Goal: Task Accomplishment & Management: Use online tool/utility

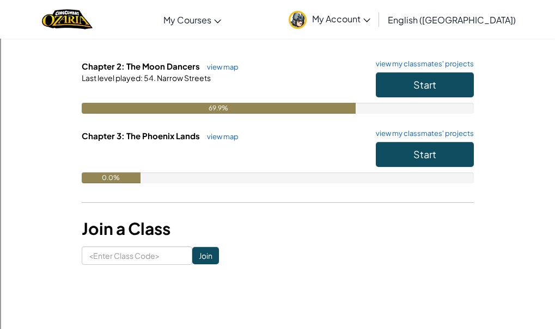
scroll to position [188, 0]
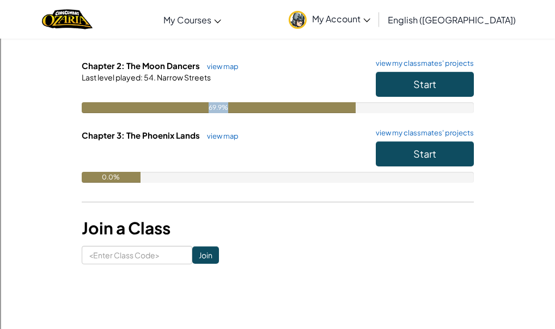
drag, startPoint x: 237, startPoint y: 109, endPoint x: 210, endPoint y: 109, distance: 26.7
click at [210, 109] on div "69.9%" at bounding box center [219, 107] width 274 height 11
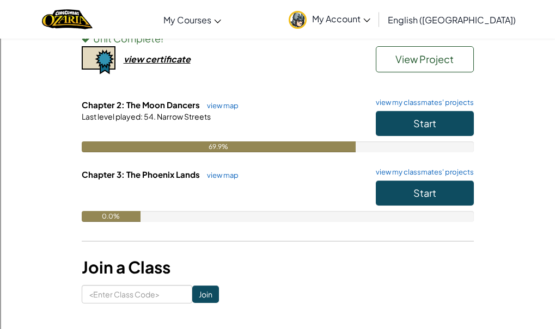
scroll to position [150, 0]
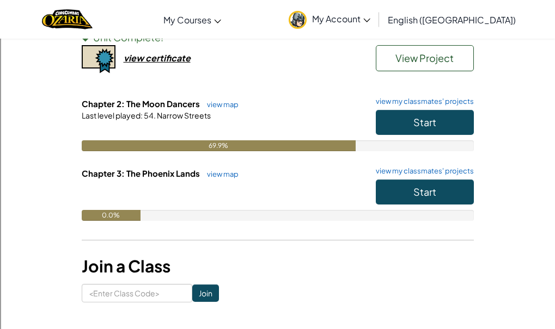
click at [415, 108] on h6 "Chapter 2: The Moon Dancers view map view my classmates' projects" at bounding box center [278, 104] width 392 height 12
click at [420, 113] on button "Start" at bounding box center [425, 122] width 98 height 25
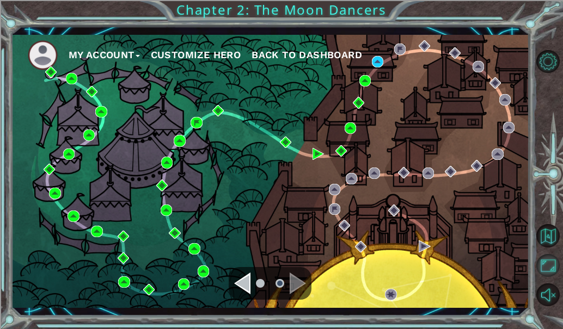
click at [547, 267] on button "Maximize Browser" at bounding box center [547, 265] width 23 height 23
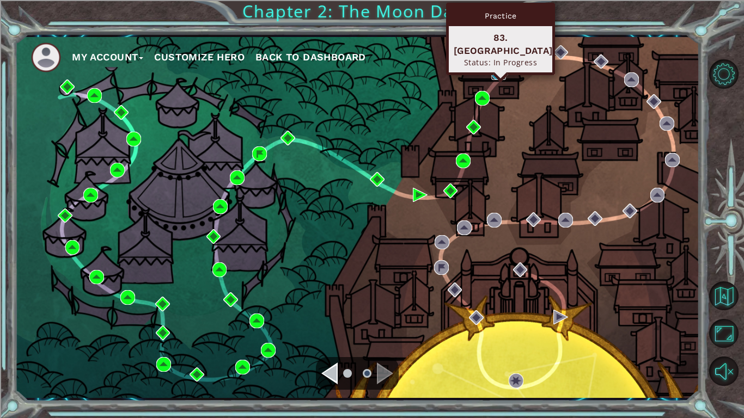
click at [494, 70] on img at bounding box center [498, 72] width 15 height 15
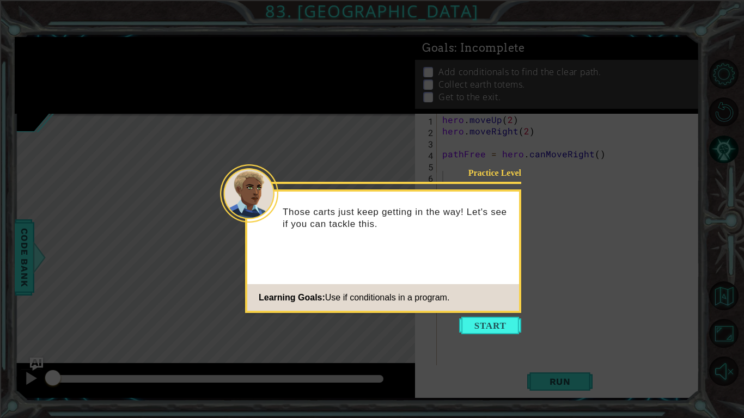
click at [440, 329] on icon at bounding box center [372, 209] width 744 height 418
drag, startPoint x: 451, startPoint y: 342, endPoint x: 445, endPoint y: 340, distance: 5.7
click at [445, 329] on icon at bounding box center [372, 209] width 744 height 418
click at [499, 322] on button "Start" at bounding box center [490, 325] width 62 height 17
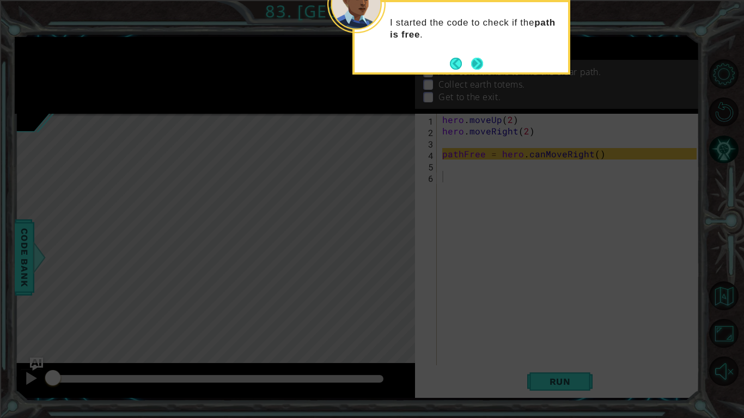
click at [477, 66] on button "Next" at bounding box center [477, 63] width 13 height 13
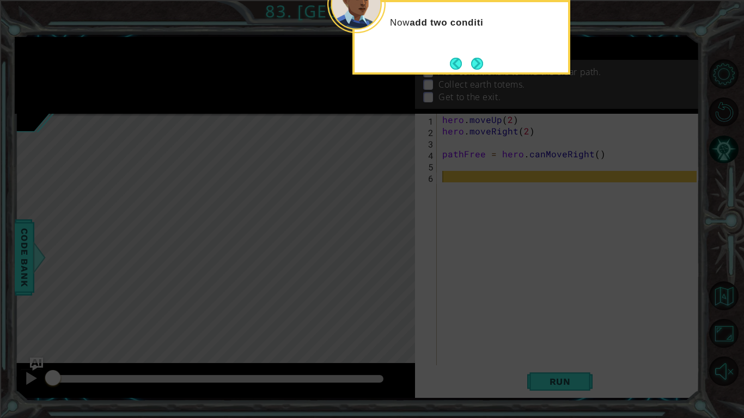
click at [477, 66] on button "Next" at bounding box center [476, 63] width 13 height 13
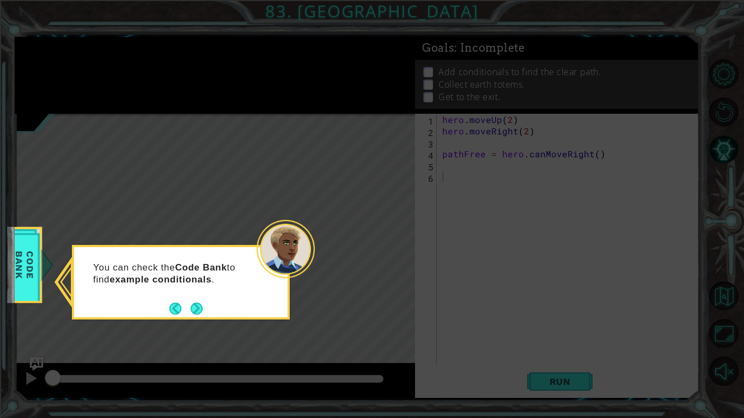
click at [189, 298] on div "You can check the Code Bank to find example conditionals ." at bounding box center [180, 279] width 213 height 55
click at [194, 303] on button "Next" at bounding box center [197, 309] width 12 height 12
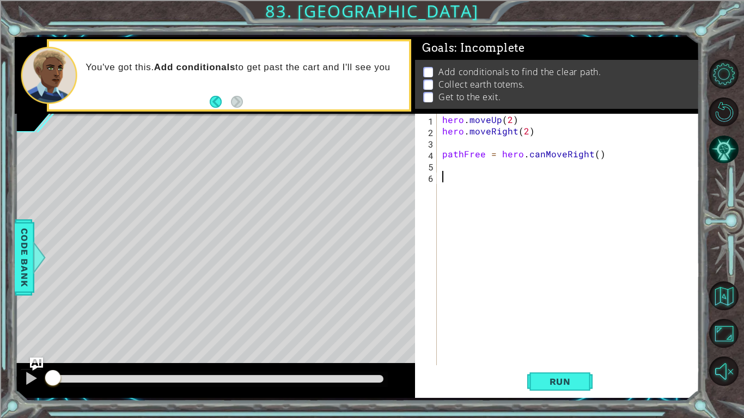
click at [525, 329] on div "Run" at bounding box center [560, 382] width 284 height 28
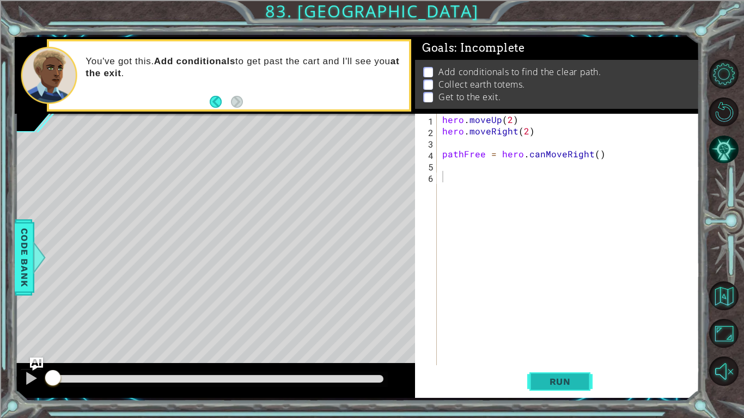
click at [545, 329] on button "Run" at bounding box center [559, 382] width 65 height 28
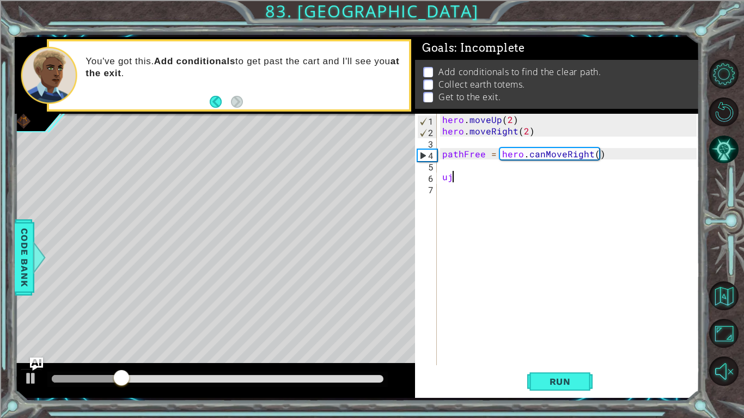
type textarea "u"
type textarea "i"
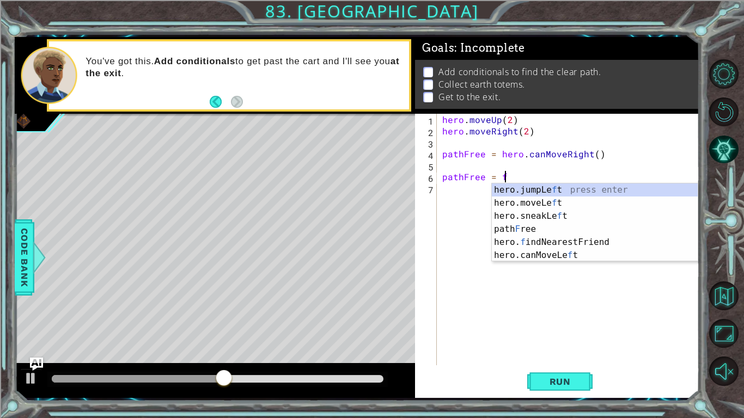
scroll to position [0, 3]
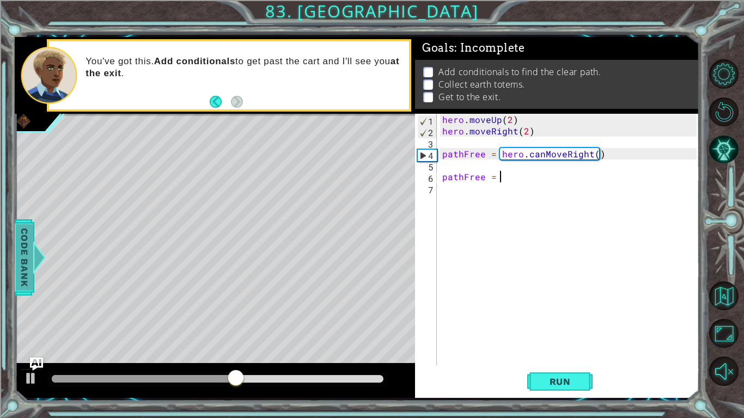
click at [25, 267] on span "Code Bank" at bounding box center [24, 257] width 17 height 66
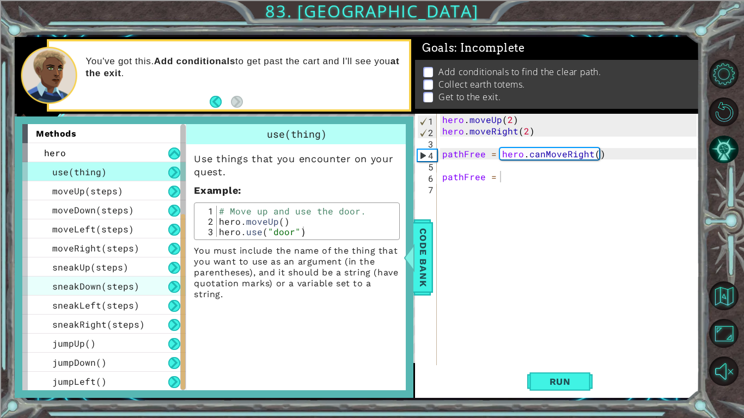
scroll to position [191, 0]
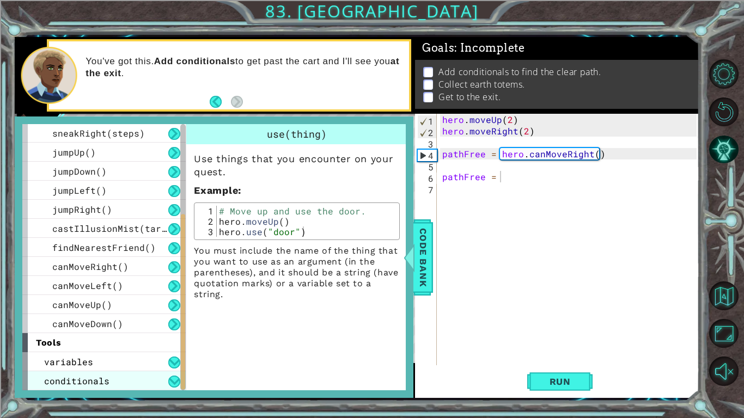
click at [95, 329] on span "conditionals" at bounding box center [76, 380] width 65 height 11
click at [101, 329] on div "conditionals" at bounding box center [103, 380] width 163 height 19
click at [183, 329] on div at bounding box center [182, 257] width 5 height 266
click at [174, 329] on button at bounding box center [174, 381] width 12 height 12
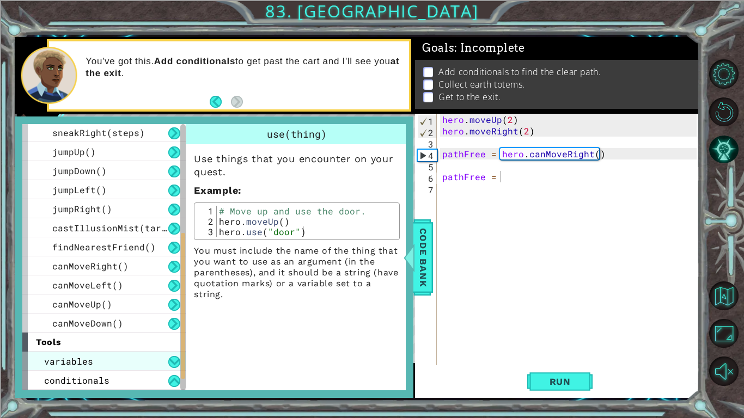
click at [144, 329] on div "variables" at bounding box center [103, 361] width 163 height 19
click at [126, 329] on div "variables" at bounding box center [103, 361] width 163 height 19
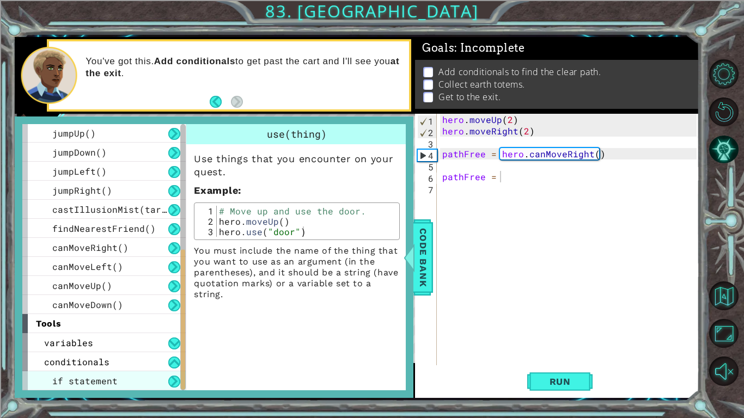
click at [92, 329] on span "if statement" at bounding box center [84, 380] width 65 height 11
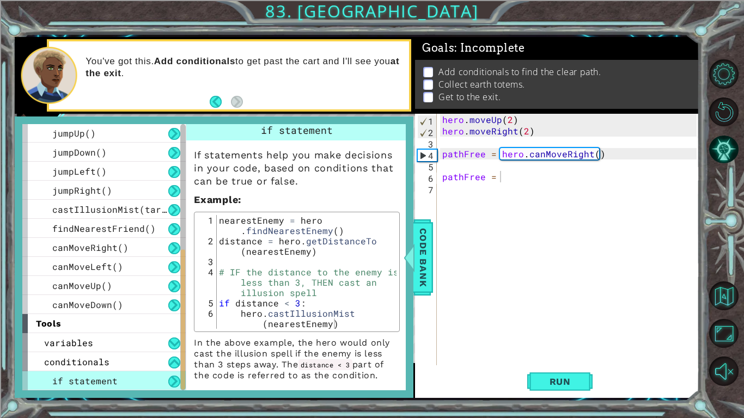
scroll to position [11, 0]
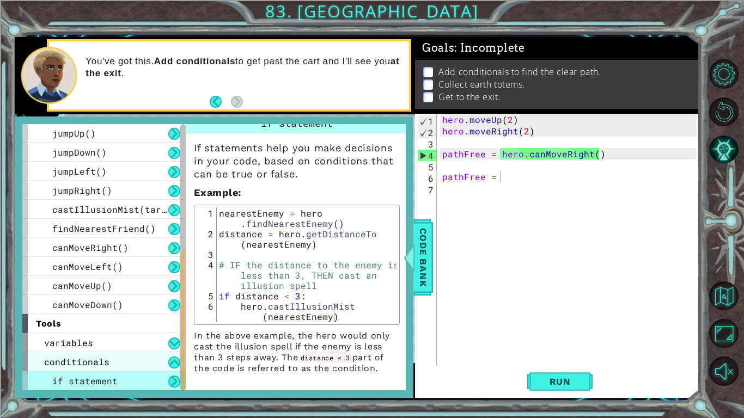
click at [84, 329] on div "conditionals" at bounding box center [103, 361] width 163 height 19
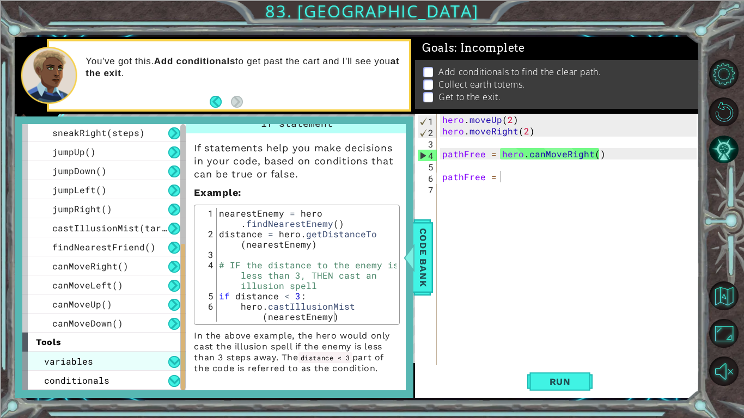
click at [75, 329] on span "variables" at bounding box center [68, 361] width 49 height 11
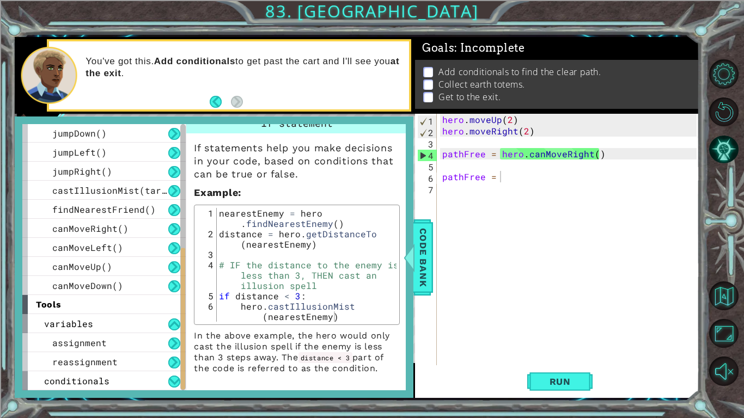
scroll to position [0, 0]
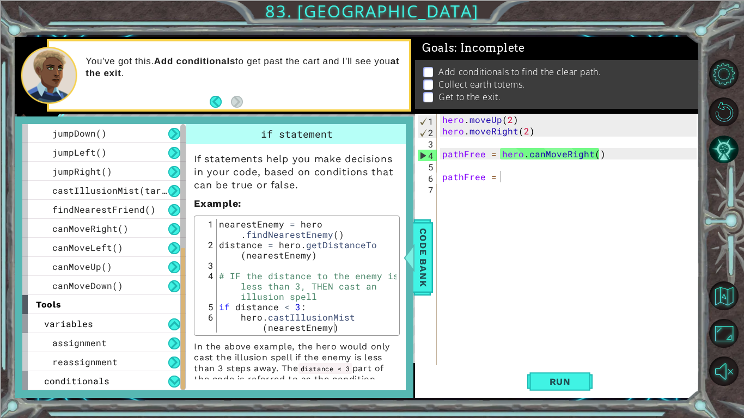
click at [439, 255] on div "pathFree = 1 2 3 4 5 6 7 hero . moveUp ( 2 ) hero . moveRight ( 2 ) pathFree = …" at bounding box center [555, 240] width 281 height 252
click at [427, 253] on span "Code Bank" at bounding box center [422, 257] width 17 height 66
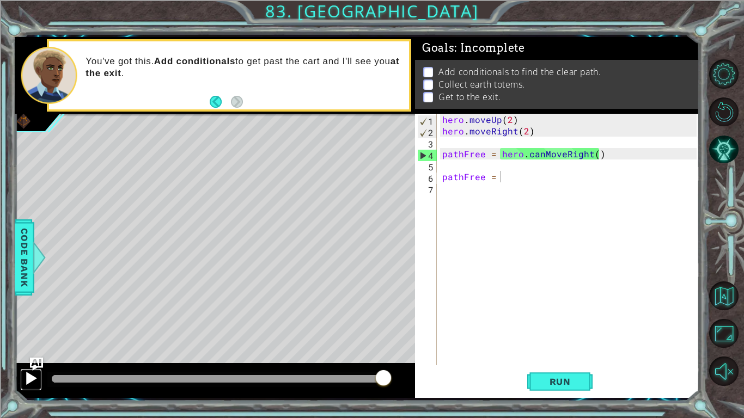
click at [29, 329] on div at bounding box center [31, 378] width 14 height 14
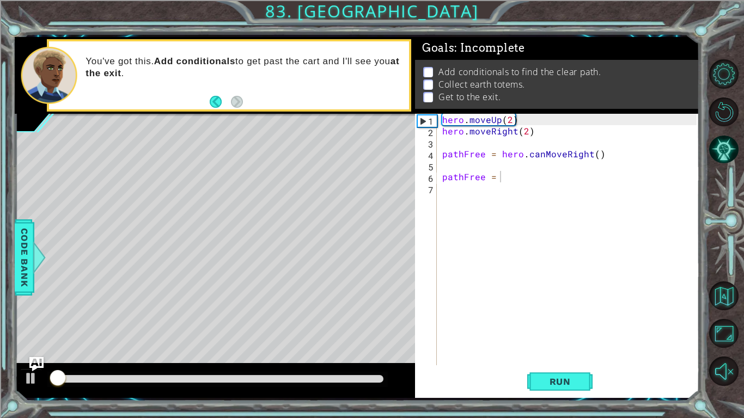
click at [33, 329] on img "Ask AI" at bounding box center [36, 364] width 14 height 14
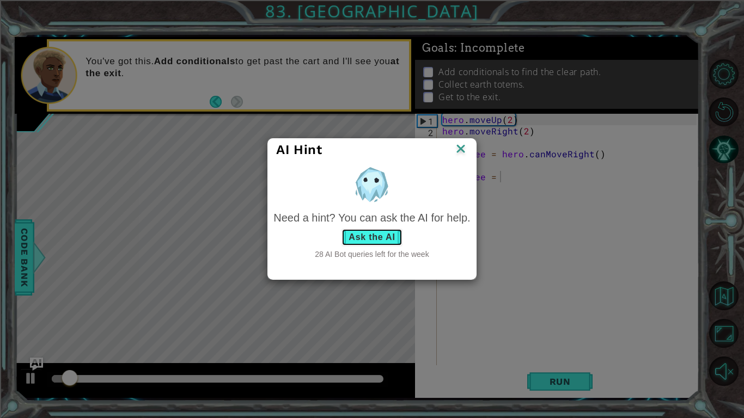
click at [362, 238] on button "Ask the AI" at bounding box center [371, 237] width 60 height 17
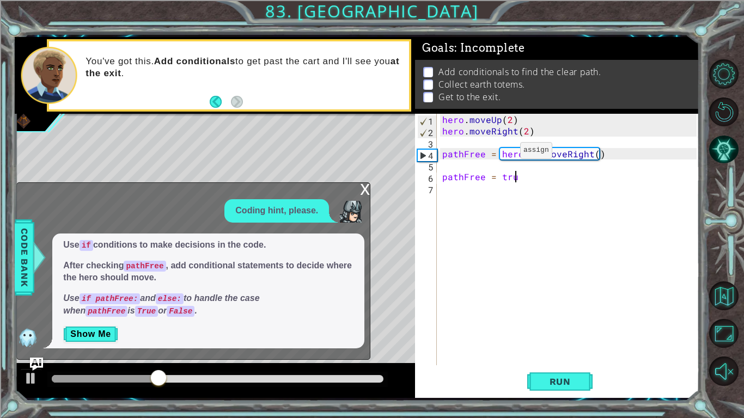
scroll to position [0, 4]
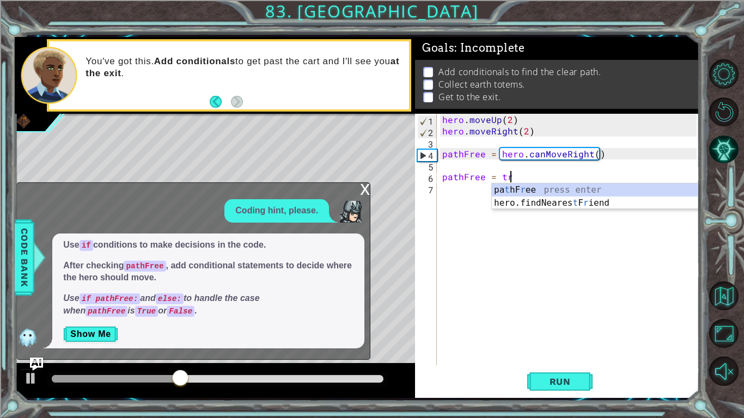
type textarea "pathFree = t"
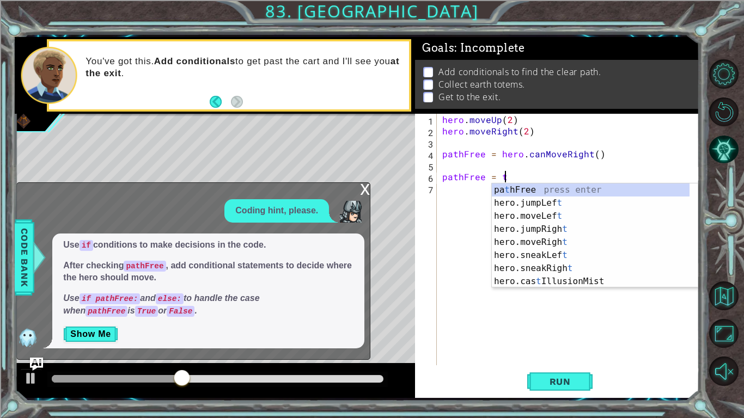
scroll to position [0, 3]
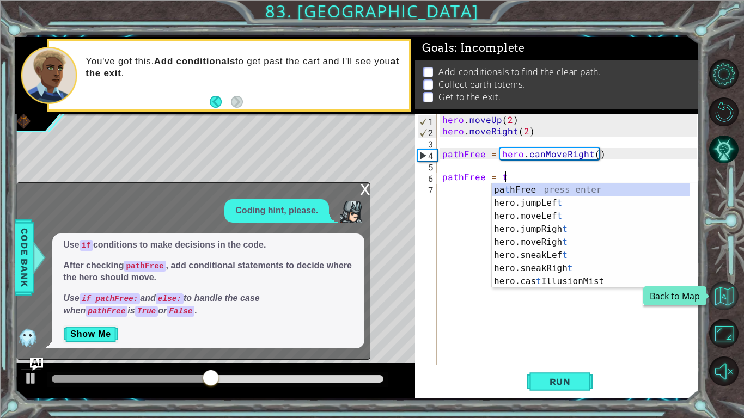
click at [554, 304] on button "Back to Map" at bounding box center [723, 295] width 29 height 29
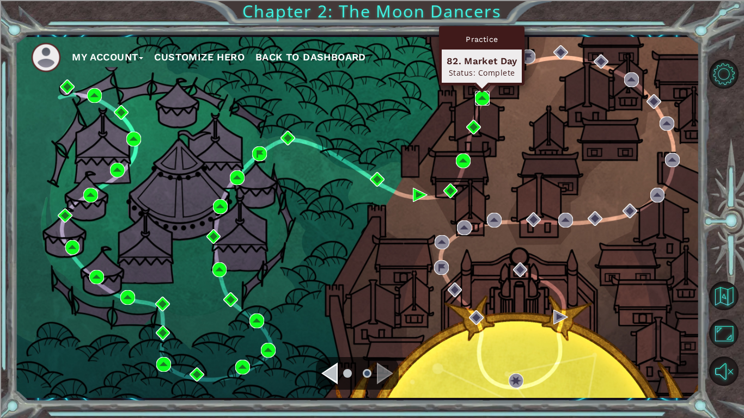
click at [477, 99] on img at bounding box center [482, 98] width 15 height 15
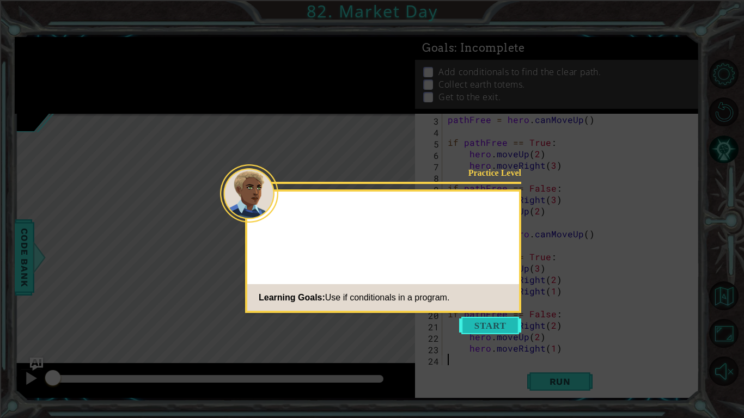
scroll to position [23, 0]
drag, startPoint x: 507, startPoint y: 319, endPoint x: 599, endPoint y: 316, distance: 92.1
click at [554, 316] on body "1 ההההההההההההההההההההההההההההההההההההההההההההההההההההההההההההההההההההההההההההה…" at bounding box center [372, 209] width 744 height 418
click at [554, 316] on icon at bounding box center [372, 209] width 744 height 418
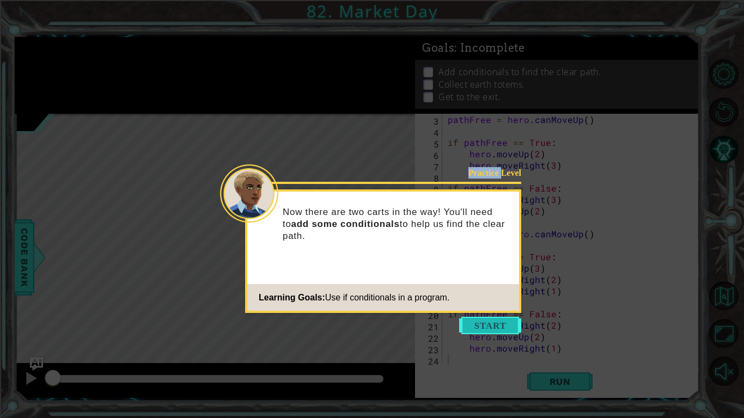
click at [496, 324] on button "Start" at bounding box center [490, 325] width 62 height 17
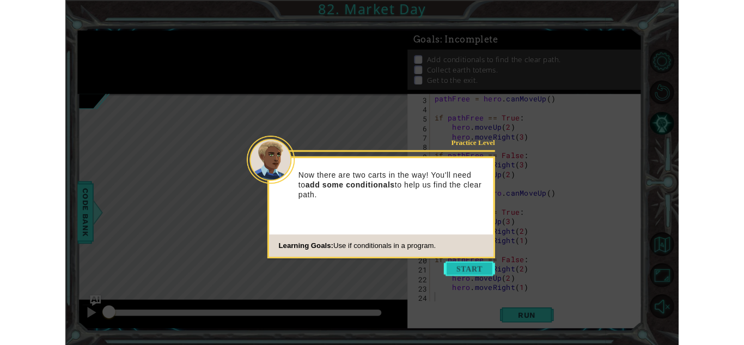
scroll to position [0, 0]
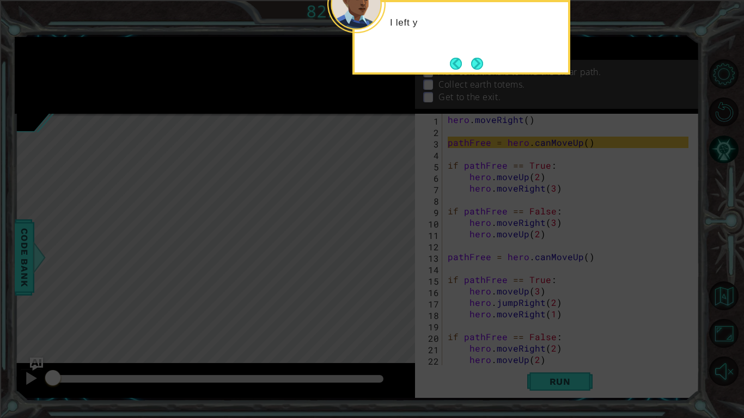
click at [505, 326] on icon at bounding box center [372, 67] width 744 height 701
click at [474, 56] on footer at bounding box center [466, 64] width 33 height 16
click at [471, 65] on button "Next" at bounding box center [476, 63] width 13 height 13
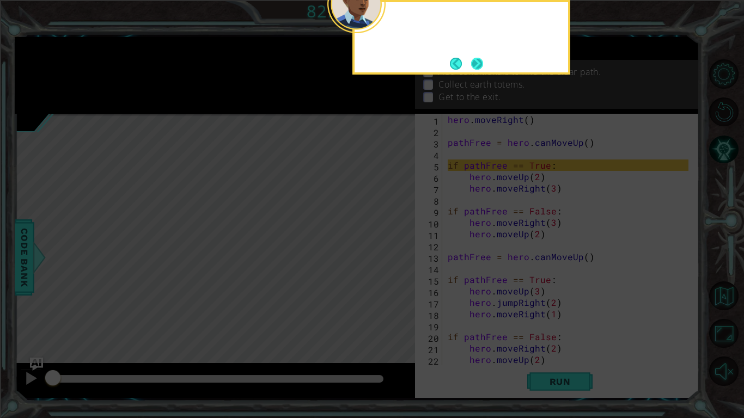
click at [470, 69] on button "Next" at bounding box center [477, 64] width 14 height 14
click at [466, 67] on button "Back" at bounding box center [460, 64] width 21 height 12
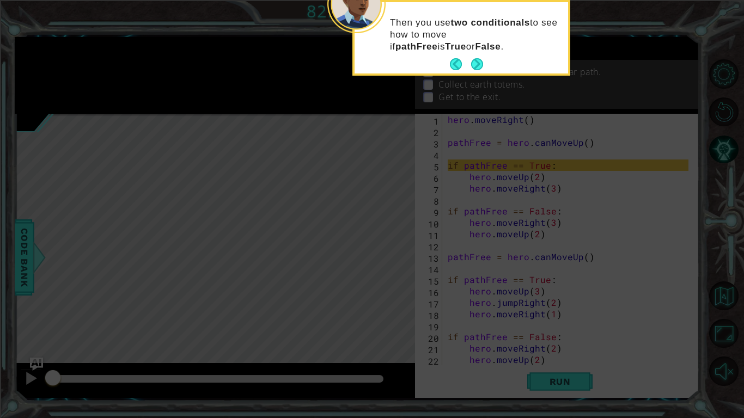
click at [466, 67] on button "Back" at bounding box center [460, 64] width 21 height 12
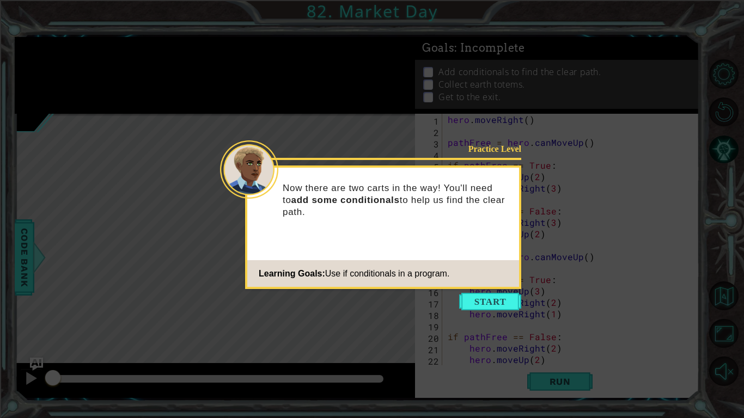
click at [466, 67] on icon at bounding box center [372, 209] width 744 height 418
click at [485, 305] on button "Start" at bounding box center [490, 301] width 62 height 17
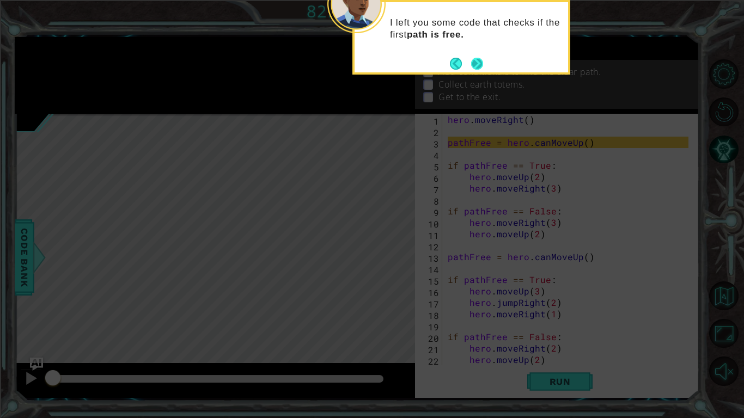
click at [475, 69] on button "Next" at bounding box center [476, 63] width 13 height 13
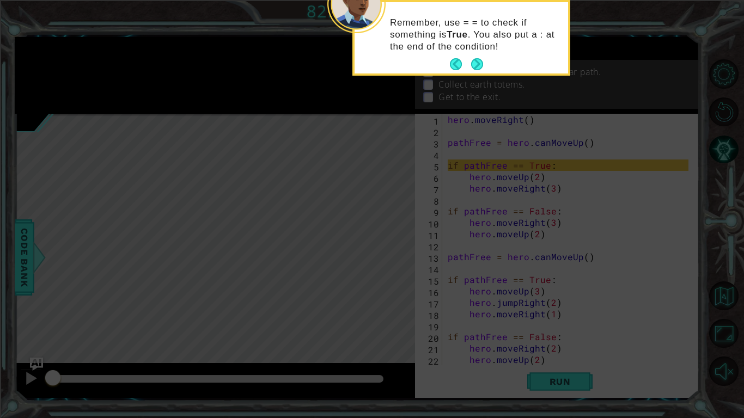
click at [475, 69] on button "Next" at bounding box center [477, 64] width 13 height 13
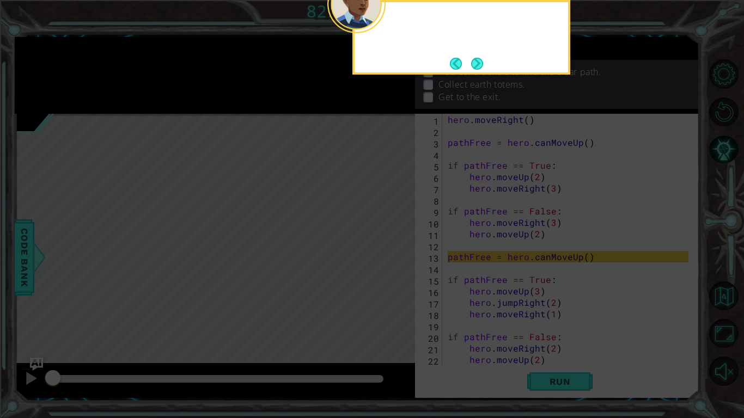
click at [475, 69] on button "Next" at bounding box center [477, 64] width 14 height 14
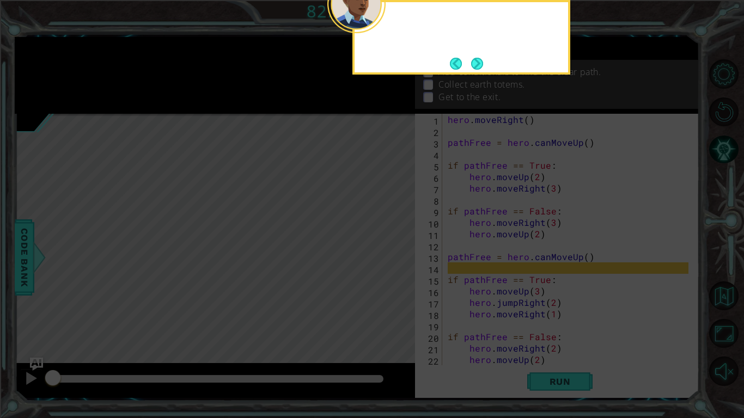
click at [475, 69] on button "Next" at bounding box center [477, 64] width 14 height 14
click at [475, 69] on p "Add conditionals to find the clear path." at bounding box center [519, 72] width 162 height 12
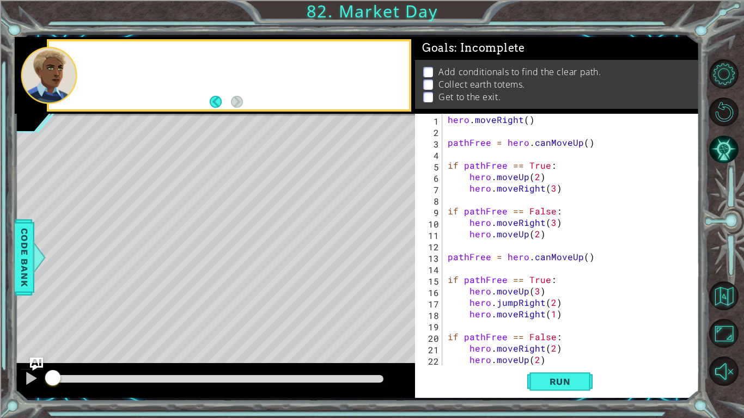
click at [475, 69] on p "Add conditionals to find the clear path." at bounding box center [519, 72] width 162 height 12
click at [447, 166] on div "1 2 3 4 5 6 7 8 9 10 11 12 13 14 15 16 17 18 19 20 21 22 23 hero . moveRight ( …" at bounding box center [555, 240] width 281 height 252
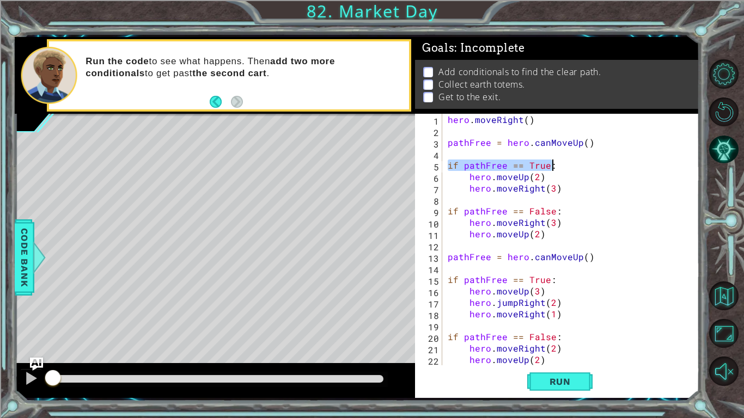
drag, startPoint x: 447, startPoint y: 167, endPoint x: 580, endPoint y: 170, distance: 132.9
click at [554, 170] on div "hero . moveRight ( ) pathFree = hero . canMoveUp ( ) if pathFree == True : hero…" at bounding box center [569, 251] width 248 height 274
type textarea "if pathFree == True:"
click at [554, 301] on button "Back to Map" at bounding box center [723, 295] width 29 height 29
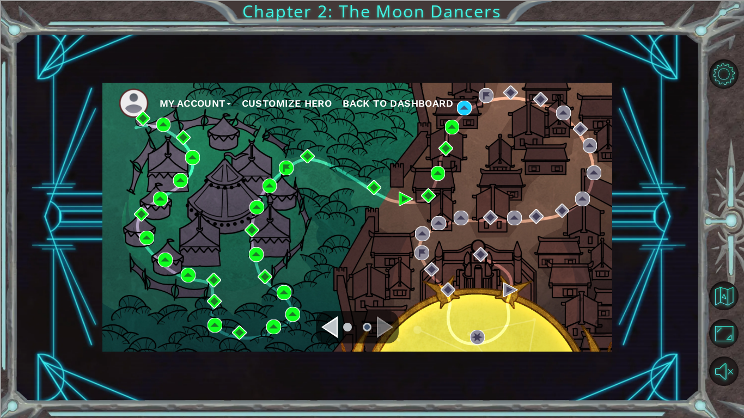
click at [267, 162] on div "My Account Customize Hero Back to Dashboard" at bounding box center [357, 217] width 510 height 269
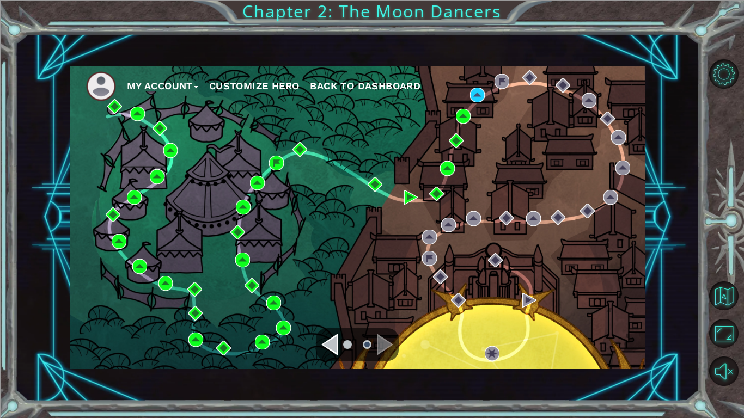
click at [267, 162] on div "My Account Customize Hero Back to Dashboard" at bounding box center [357, 217] width 575 height 303
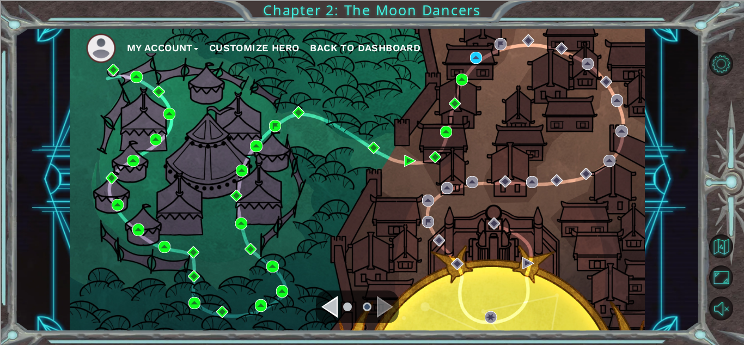
click at [267, 162] on div "My Account Customize Hero Back to Dashboard" at bounding box center [357, 179] width 575 height 303
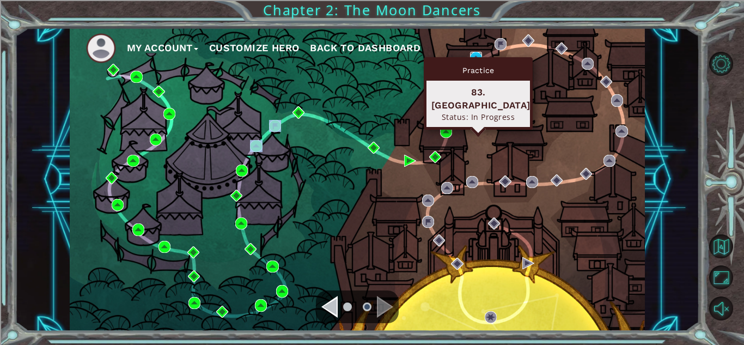
click at [480, 54] on img at bounding box center [476, 58] width 12 height 12
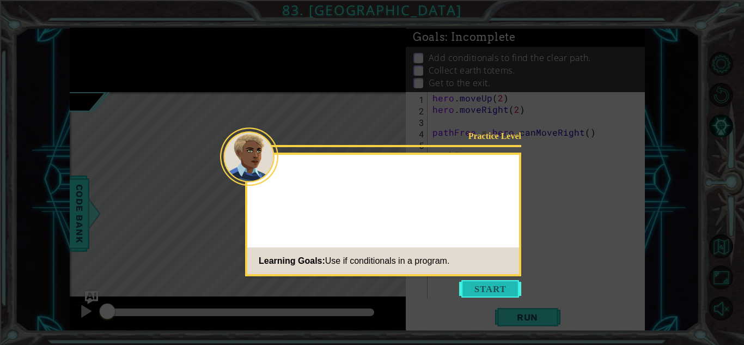
click at [481, 284] on button "Start" at bounding box center [490, 288] width 62 height 17
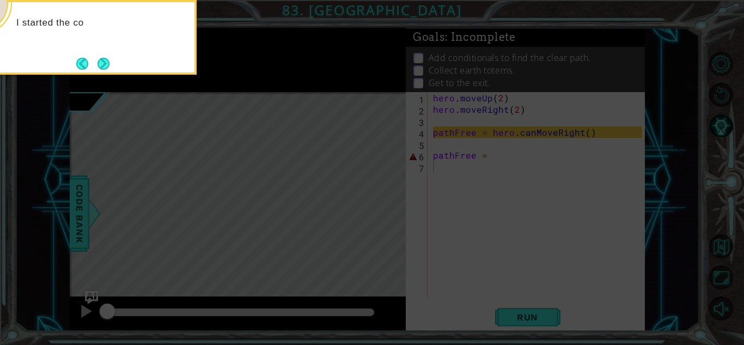
click at [115, 52] on div "I started the co" at bounding box center [88, 37] width 218 height 75
click at [98, 63] on button "Next" at bounding box center [103, 63] width 20 height 20
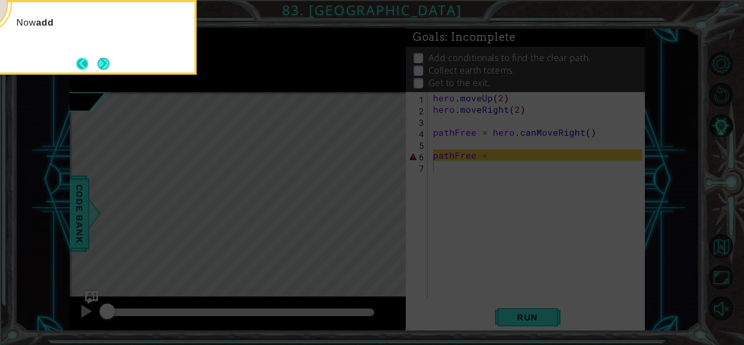
click at [94, 65] on footer at bounding box center [92, 64] width 33 height 16
click at [97, 65] on button "Next" at bounding box center [103, 63] width 13 height 13
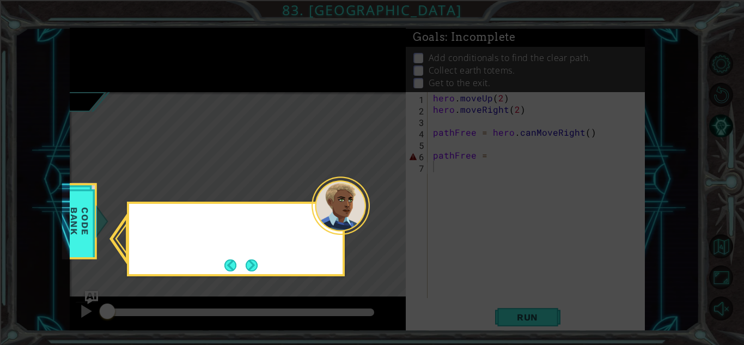
click at [94, 65] on icon at bounding box center [372, 172] width 744 height 345
click at [257, 258] on button "Next" at bounding box center [251, 265] width 14 height 14
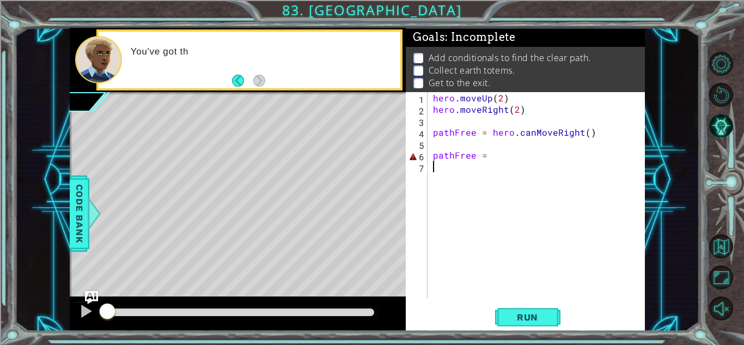
click at [510, 201] on div "hero . moveUp ( 2 ) hero . moveRight ( 2 ) pathFree = hero . canMoveRight ( ) p…" at bounding box center [539, 206] width 217 height 229
paste textarea "if pathFree == True:"
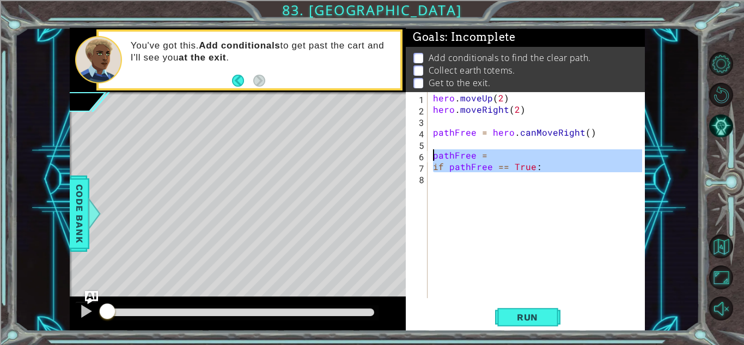
drag, startPoint x: 541, startPoint y: 179, endPoint x: 424, endPoint y: 153, distance: 119.9
click at [424, 153] on div "if pathFree == True: 1 2 3 4 5 6 7 8 hero . moveUp ( 2 ) hero . moveRight ( 2 )…" at bounding box center [524, 195] width 236 height 206
type textarea "pathFree = if pathFree == True:"
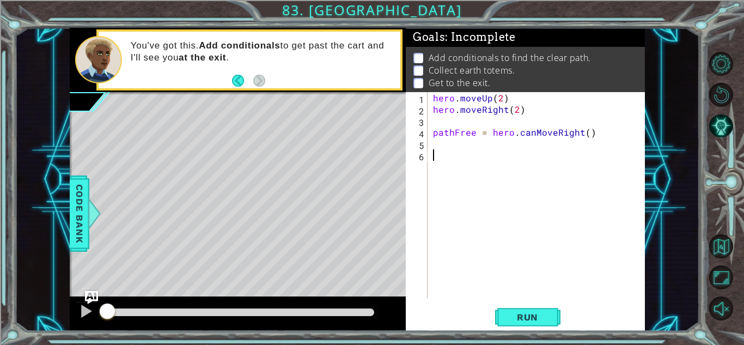
paste textarea "if pathFree == True:"
type textarea "if pathFree == True:"
drag, startPoint x: 541, startPoint y: 310, endPoint x: 458, endPoint y: 161, distance: 170.3
click at [458, 161] on div "1 2 3 4 5 6 7 8 hero . moveUp ( 2 ) hero . moveRight ( 2 ) pathFree = hero . ca…" at bounding box center [525, 211] width 239 height 238
click at [458, 161] on div "hero . moveUp ( 2 ) hero . moveRight ( 2 ) pathFree = hero . canMoveRight ( ) i…" at bounding box center [539, 206] width 217 height 229
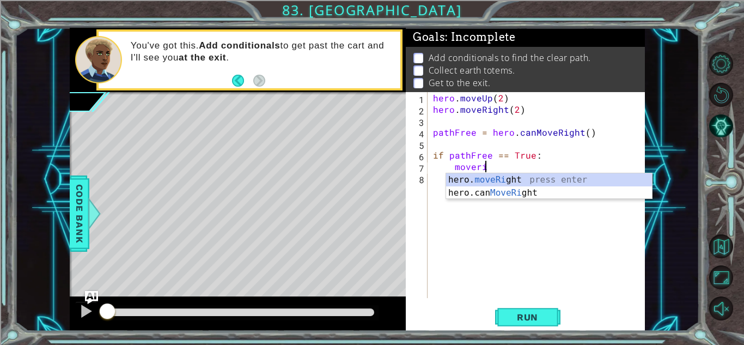
scroll to position [0, 3]
click at [468, 177] on div "hero. moveRig ht press enter hero.can MoveRig ht press enter" at bounding box center [549, 199] width 206 height 52
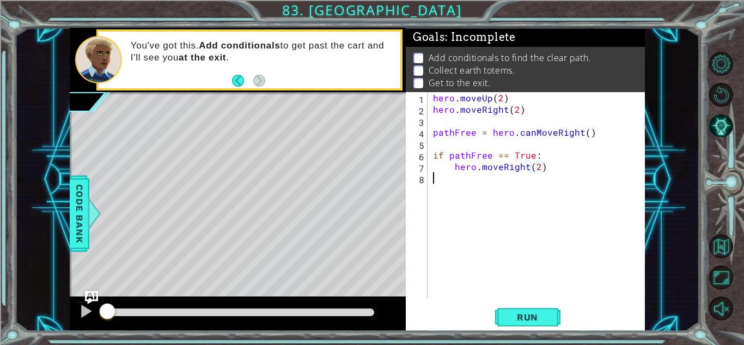
click at [469, 182] on div "hero . moveUp ( 2 ) hero . moveRight ( 2 ) pathFree = hero . canMoveRight ( ) i…" at bounding box center [539, 206] width 217 height 229
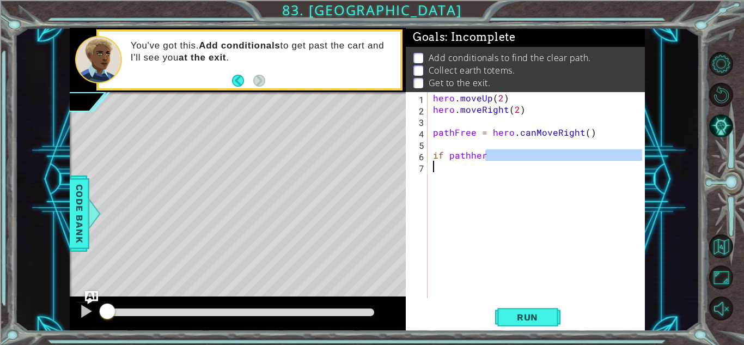
drag, startPoint x: 518, startPoint y: 157, endPoint x: 457, endPoint y: 168, distance: 61.4
click at [457, 168] on div "hero . moveUp ( 2 ) hero . moveRight ( 2 ) pathFree = hero . canMoveRight ( ) i…" at bounding box center [539, 206] width 217 height 229
type textarea "if pathher"
click at [467, 164] on div "hero . moveUp ( 2 ) hero . moveRight ( 2 ) pathFree = hero . canMoveRight ( ) i…" at bounding box center [536, 195] width 211 height 206
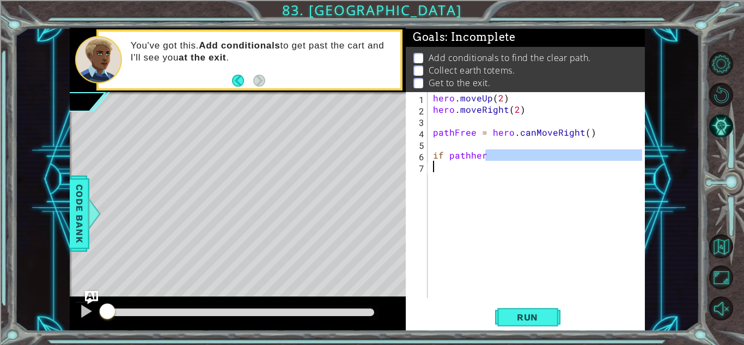
drag, startPoint x: 495, startPoint y: 156, endPoint x: 466, endPoint y: 162, distance: 30.0
click at [466, 162] on div "hero . moveUp ( 2 ) hero . moveRight ( 2 ) pathFree = hero . canMoveRight ( ) i…" at bounding box center [539, 206] width 217 height 229
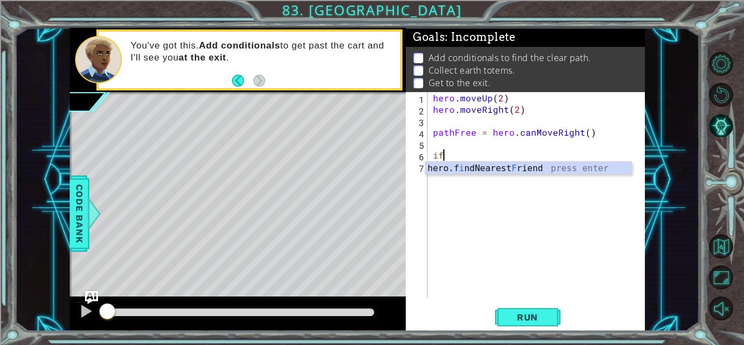
type textarea "i"
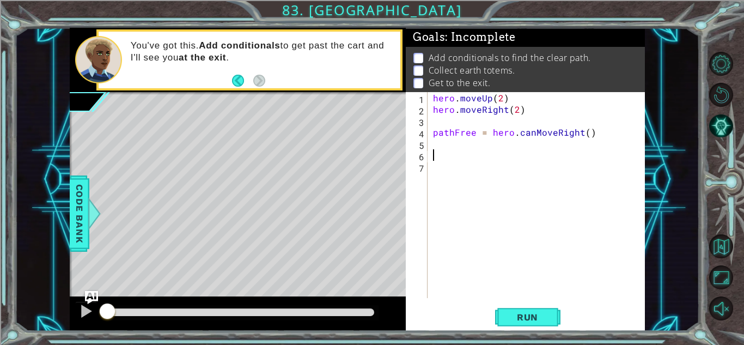
paste textarea "if pathFree == True:"
type textarea "if pathFree == True:"
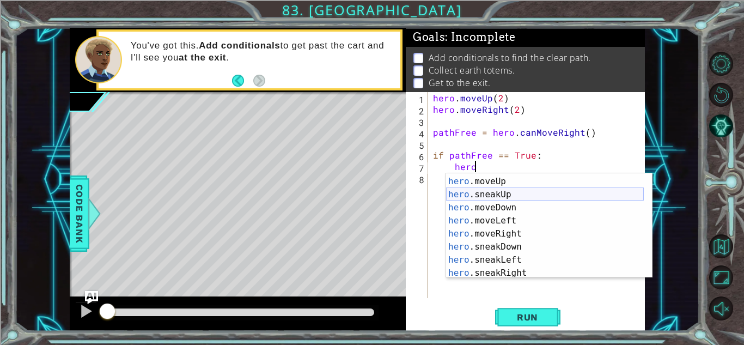
scroll to position [57, 0]
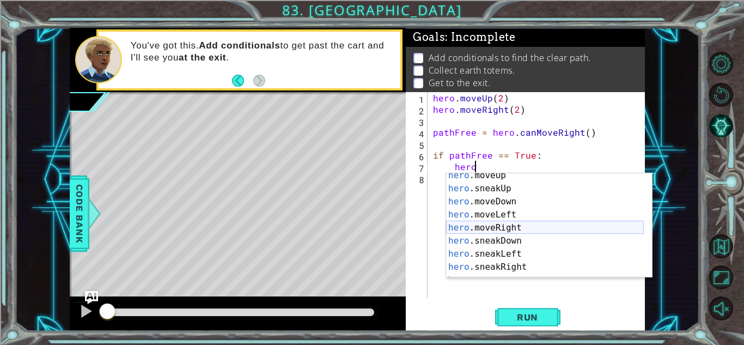
click at [492, 230] on div "hero .moveUp press enter hero .sneakUp press enter hero .moveDown press enter h…" at bounding box center [545, 234] width 198 height 131
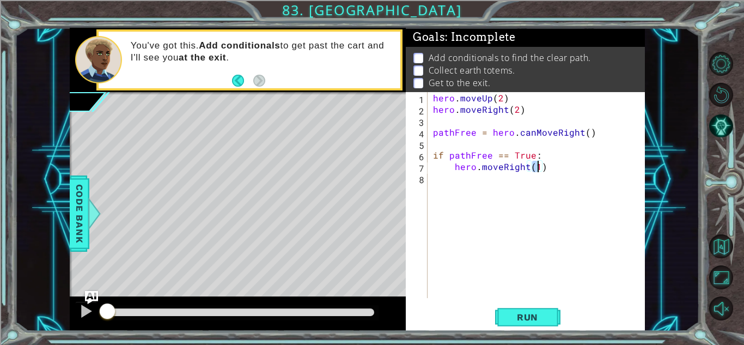
type textarea "hero.moveRight(2)"
click at [470, 174] on div "hero . moveUp ( 2 ) hero . moveRight ( 2 ) pathFree = hero . canMoveRight ( ) i…" at bounding box center [539, 206] width 217 height 229
type textarea "h"
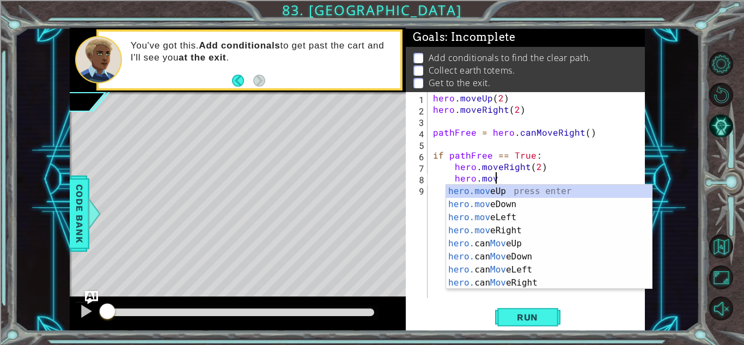
scroll to position [0, 3]
click at [480, 194] on div "hero.move Up press enter hero.move Down press enter hero.move Left press enter …" at bounding box center [549, 250] width 206 height 131
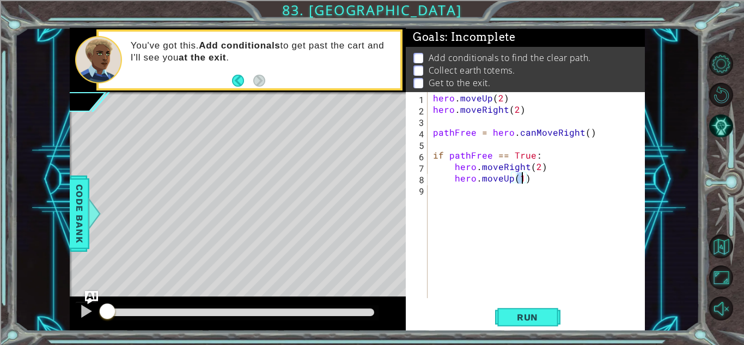
type textarea "hero.moveUp(4)"
click at [497, 192] on div "hero . moveUp ( 2 ) hero . moveRight ( 2 ) pathFree = hero . canMoveRight ( ) i…" at bounding box center [539, 206] width 217 height 229
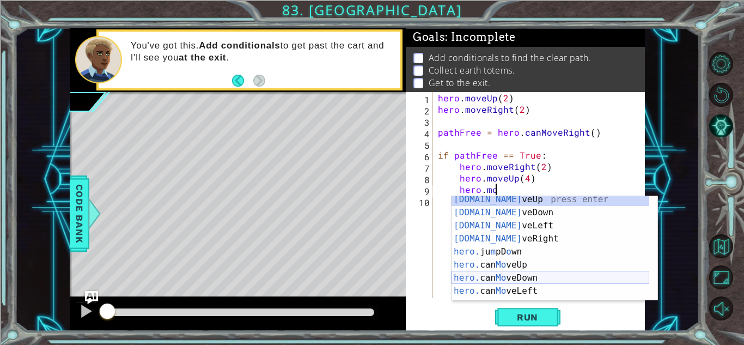
scroll to position [5, 0]
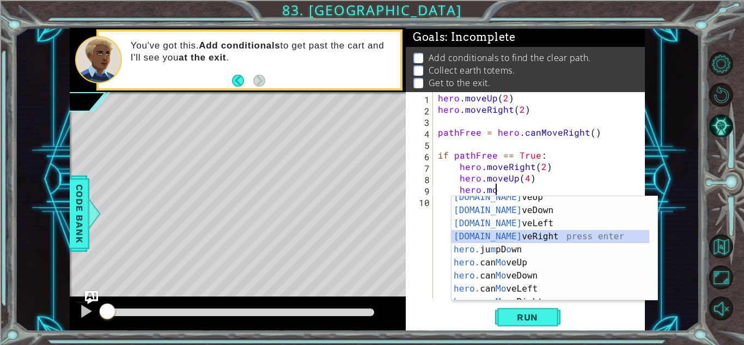
click at [498, 241] on div "[DOMAIN_NAME] veUp press enter [DOMAIN_NAME] veDown press enter [DOMAIN_NAME] v…" at bounding box center [550, 256] width 198 height 131
type textarea "hero.moveRight(1)"
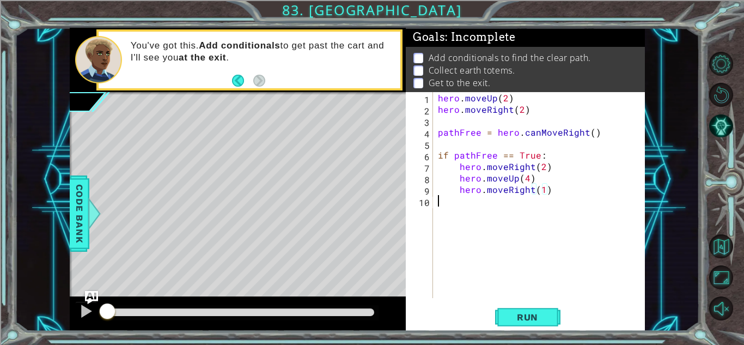
click at [496, 205] on div "hero . moveUp ( 2 ) hero . moveRight ( 2 ) pathFree = hero . canMoveRight ( ) i…" at bounding box center [542, 206] width 212 height 229
paste textarea "if pathFree == True:"
type textarea "if pathFree == False:"
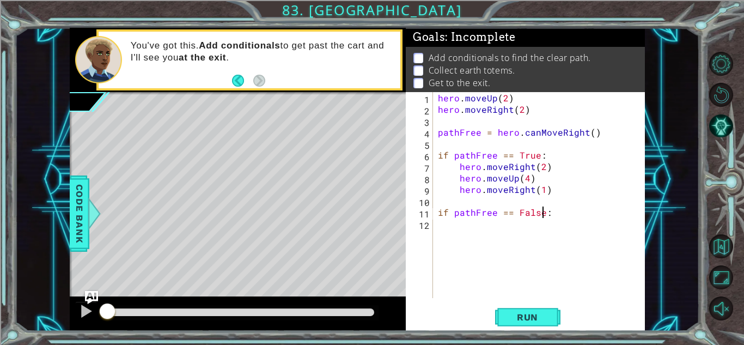
click at [535, 225] on div "hero . moveUp ( 2 ) hero . moveRight ( 2 ) pathFree = hero . canMoveRight ( ) i…" at bounding box center [542, 206] width 212 height 229
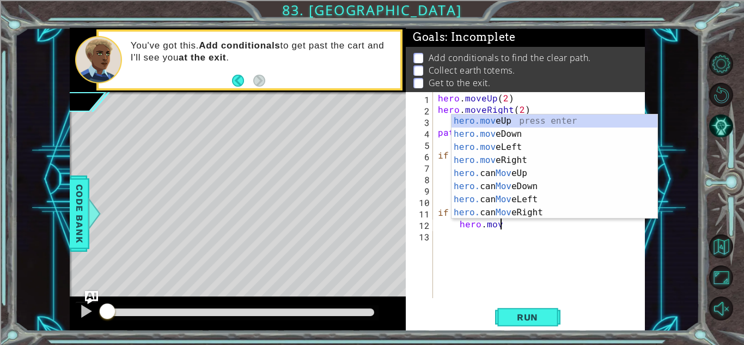
scroll to position [0, 3]
click at [505, 121] on div "hero.move Up press enter hero.move Down press enter hero.move Left press enter …" at bounding box center [554, 179] width 206 height 131
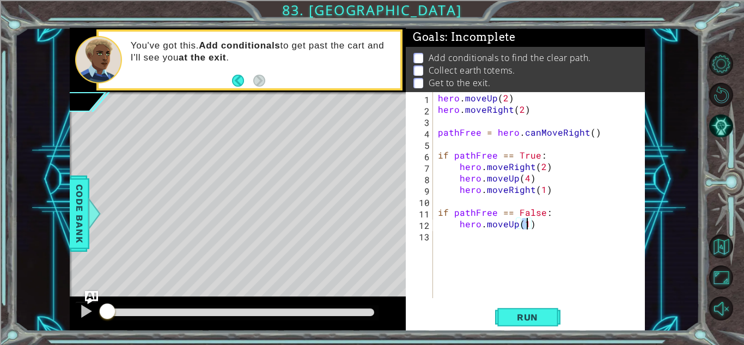
type textarea "hero.moveUp(3)"
click at [480, 253] on div "hero . moveUp ( 2 ) hero . moveRight ( 2 ) pathFree = hero . canMoveRight ( ) i…" at bounding box center [542, 206] width 212 height 229
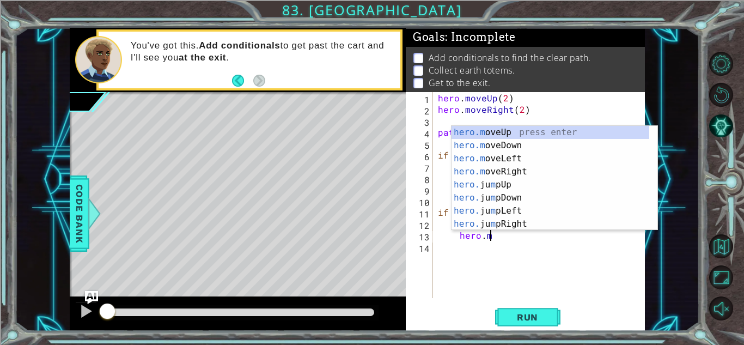
scroll to position [0, 3]
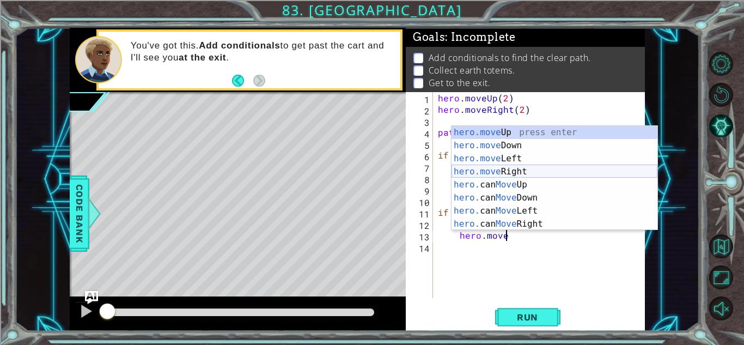
click at [524, 172] on div "hero.move Up press enter hero.move Down press enter hero.move Left press enter …" at bounding box center [554, 191] width 206 height 131
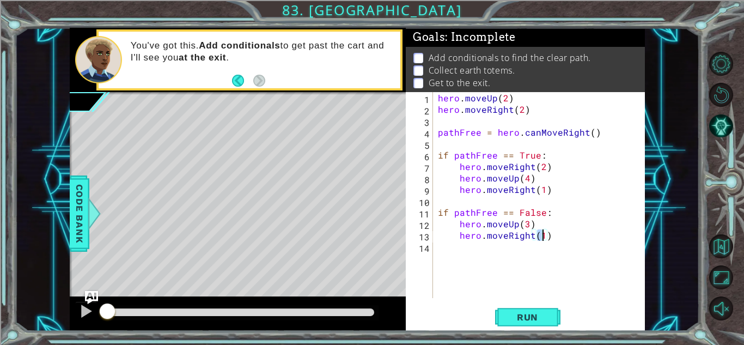
type textarea "hero.moveRight(3)"
click at [509, 245] on div "hero . moveUp ( 2 ) hero . moveRight ( 2 ) pathFree = hero . canMoveRight ( ) i…" at bounding box center [542, 206] width 212 height 229
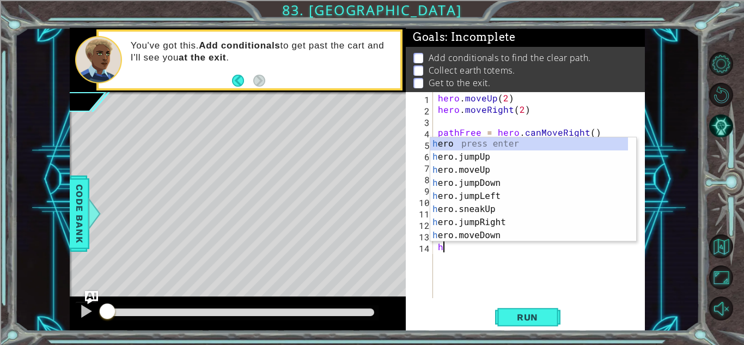
scroll to position [0, 0]
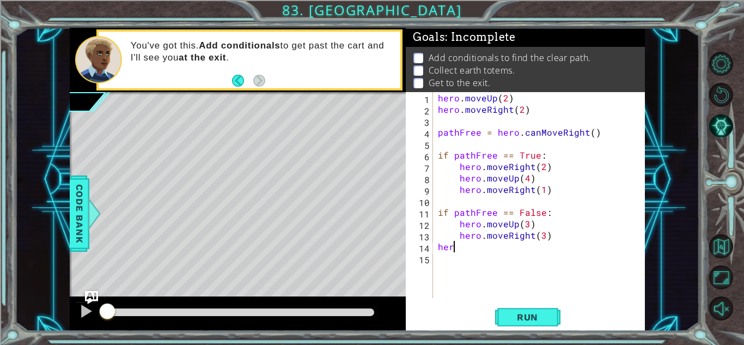
click at [528, 247] on div "hero . moveUp ( 2 ) hero . moveRight ( 2 ) pathFree = hero . canMoveRight ( ) i…" at bounding box center [542, 206] width 212 height 229
click at [526, 224] on div "hero . moveUp ( 2 ) hero . moveRight ( 2 ) pathFree = hero . canMoveRight ( ) i…" at bounding box center [542, 206] width 212 height 229
click at [538, 236] on div "hero . moveUp ( 2 ) hero . moveRight ( 2 ) pathFree = hero . canMoveRight ( ) i…" at bounding box center [542, 206] width 212 height 229
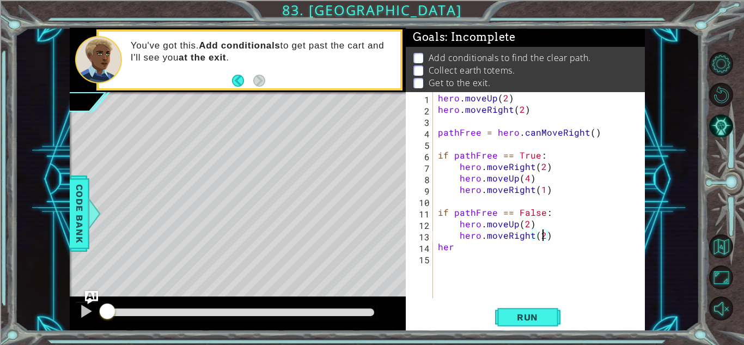
click at [527, 247] on div "hero . moveUp ( 2 ) hero . moveRight ( 2 ) pathFree = hero . canMoveRight ( ) i…" at bounding box center [542, 206] width 212 height 229
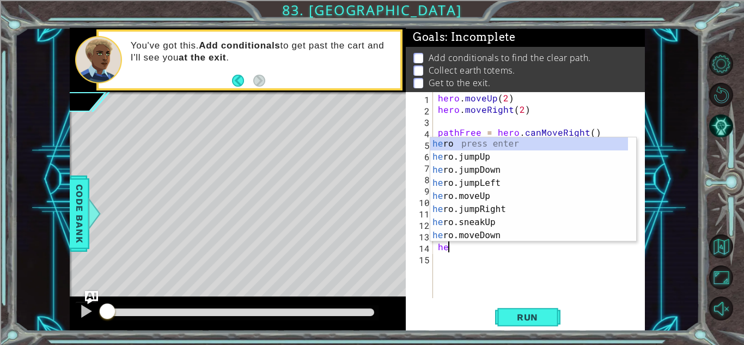
type textarea "h"
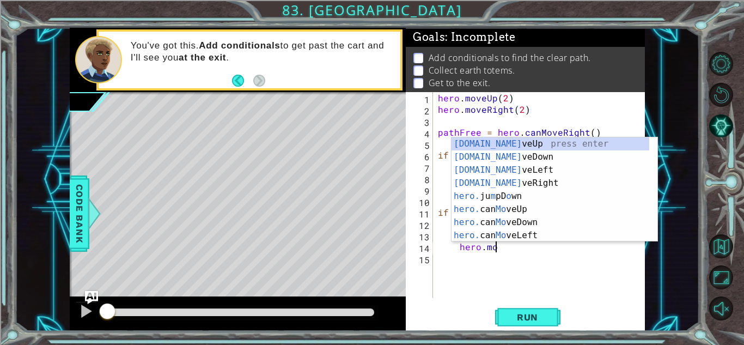
scroll to position [0, 3]
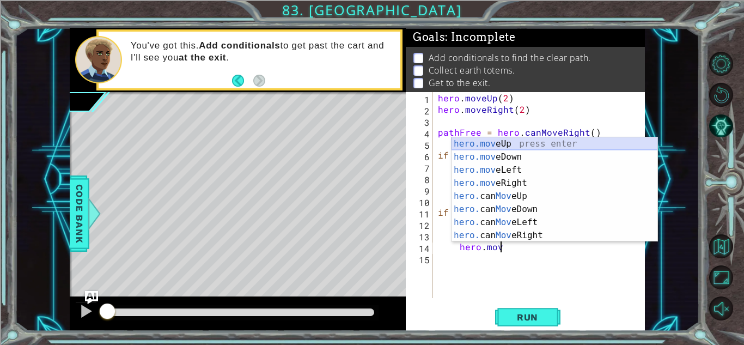
click at [516, 144] on div "hero.mov eUp press enter hero.mov eDown press enter hero.mov eLeft press enter …" at bounding box center [554, 202] width 206 height 131
type textarea "hero.moveUp(1)"
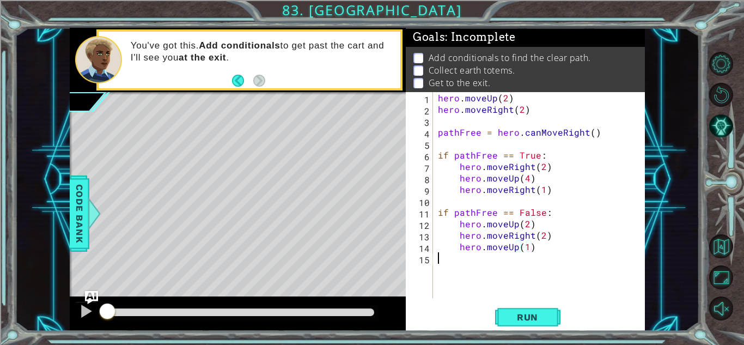
click at [463, 255] on div "hero . moveUp ( 2 ) hero . moveRight ( 2 ) pathFree = hero . canMoveRight ( ) i…" at bounding box center [542, 206] width 212 height 229
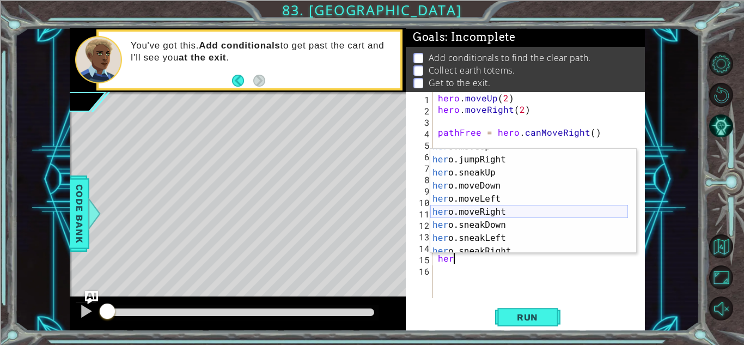
scroll to position [62, 0]
click at [505, 207] on div "her o.moveUp press enter her o.jumpRight press enter her o.sneakUp press enter …" at bounding box center [529, 204] width 198 height 131
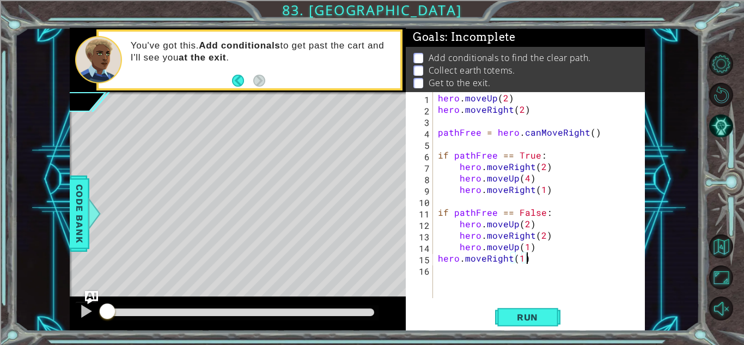
click at [443, 260] on div "hero . moveUp ( 2 ) hero . moveRight ( 2 ) pathFree = hero . canMoveRight ( ) i…" at bounding box center [542, 206] width 212 height 229
click at [440, 259] on div "hero . moveUp ( 2 ) hero . moveRight ( 2 ) pathFree = hero . canMoveRight ( ) i…" at bounding box center [542, 206] width 212 height 229
type textarea "hero.moveRight(1)"
click at [501, 300] on div "hero.moveRight(1) 1 2 3 4 5 6 7 8 9 10 11 12 13 14 15 16 hero . moveUp ( 2 ) he…" at bounding box center [525, 211] width 239 height 238
click at [503, 319] on button "Run" at bounding box center [527, 317] width 65 height 24
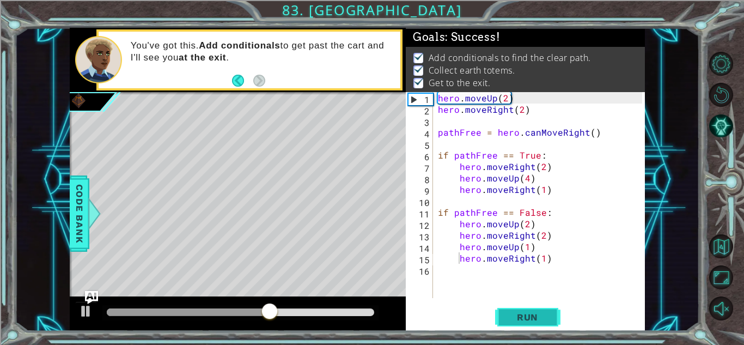
click at [499, 314] on button "Run" at bounding box center [527, 317] width 65 height 24
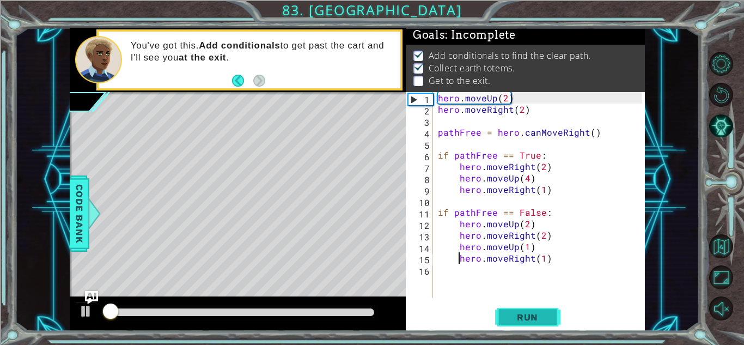
scroll to position [8, 0]
click at [551, 195] on div "hero . moveUp ( 2 ) hero . moveRight ( 2 ) pathFree = hero . canMoveRight ( ) i…" at bounding box center [542, 206] width 212 height 229
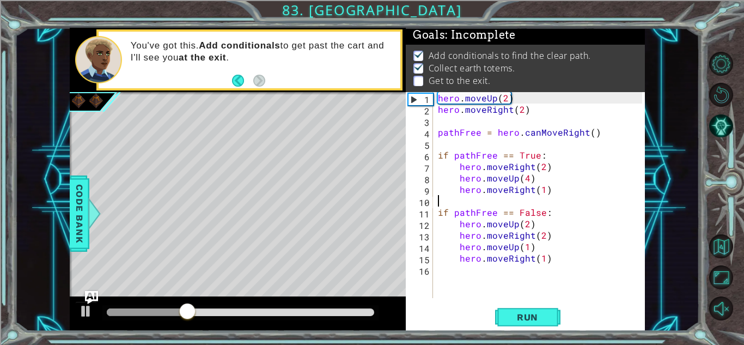
click at [529, 176] on div "hero . moveUp ( 2 ) hero . moveRight ( 2 ) pathFree = hero . canMoveRight ( ) i…" at bounding box center [542, 206] width 212 height 229
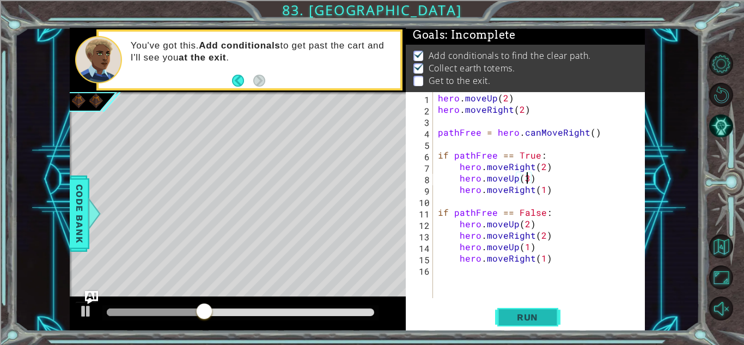
type textarea "hero.moveUp(3)"
click at [518, 326] on button "Run" at bounding box center [527, 317] width 65 height 24
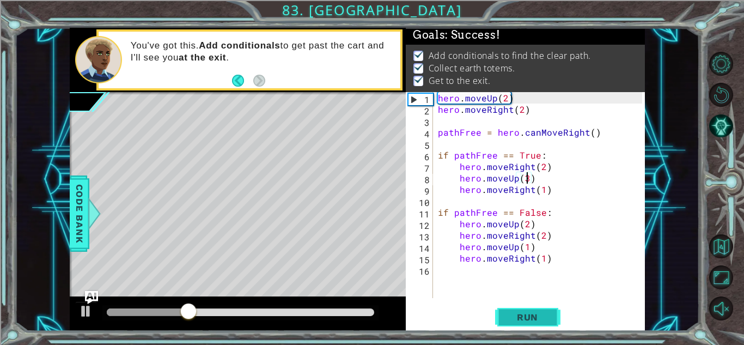
click at [551, 316] on button "Run" at bounding box center [527, 317] width 65 height 24
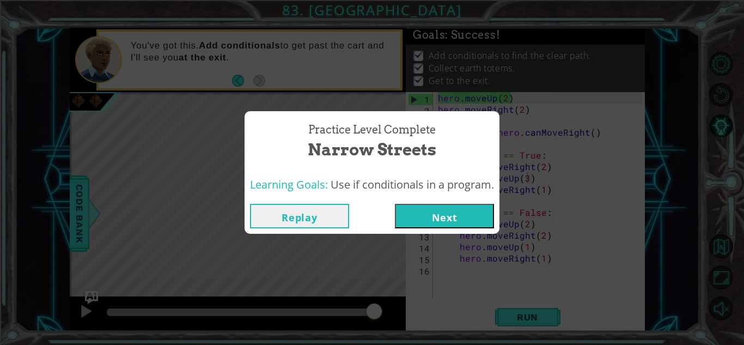
click at [448, 225] on button "Next" at bounding box center [444, 216] width 99 height 25
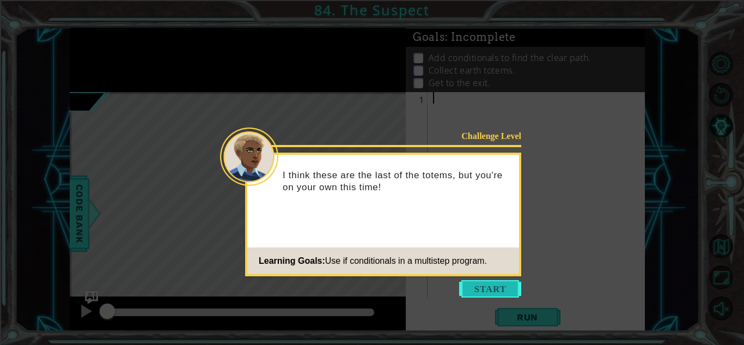
click at [471, 296] on button "Start" at bounding box center [490, 288] width 62 height 17
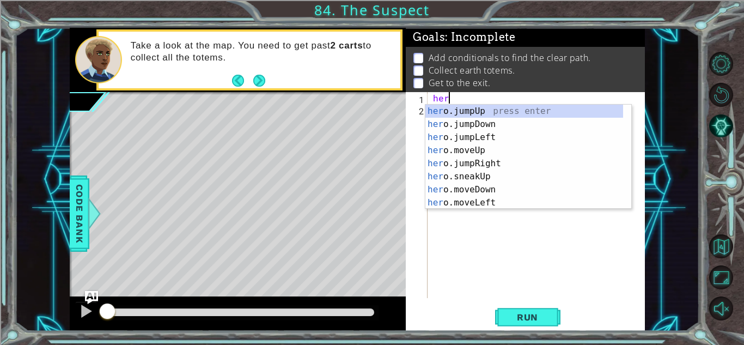
type textarea "hero"
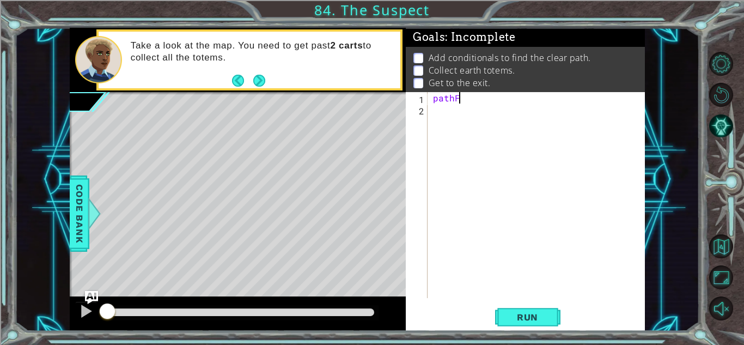
scroll to position [0, 1]
type textarea "pathFr"
paste textarea "if pathFree == True:"
type textarea "if pathFree == True:"
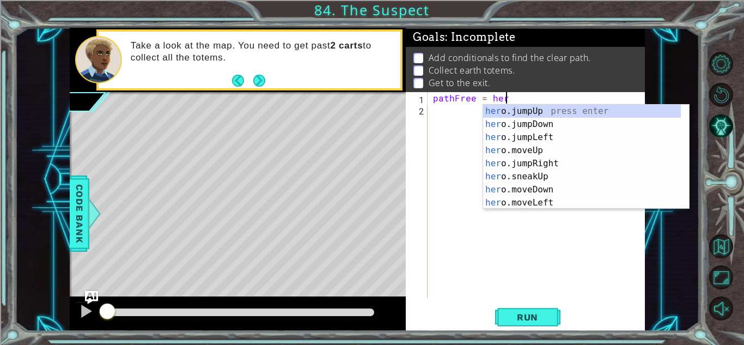
scroll to position [0, 4]
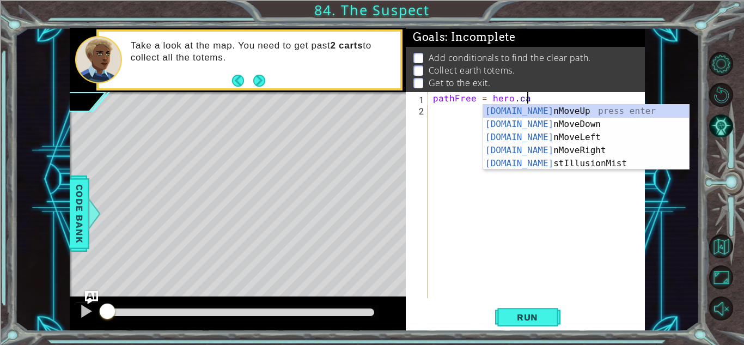
type textarea "pathFree = hero.can"
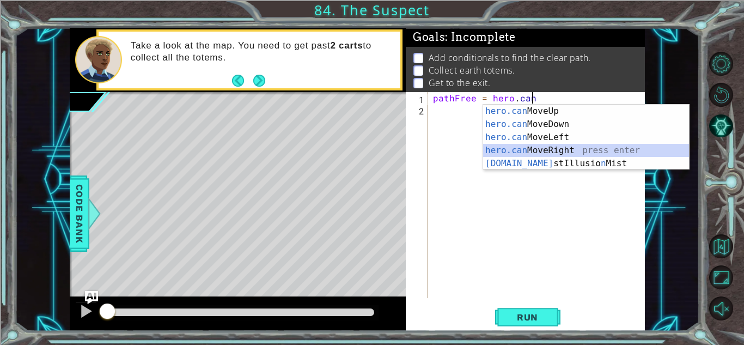
click at [507, 148] on div "hero.can MoveUp press enter hero.can MoveDown press enter hero.can MoveLeft pre…" at bounding box center [586, 150] width 206 height 91
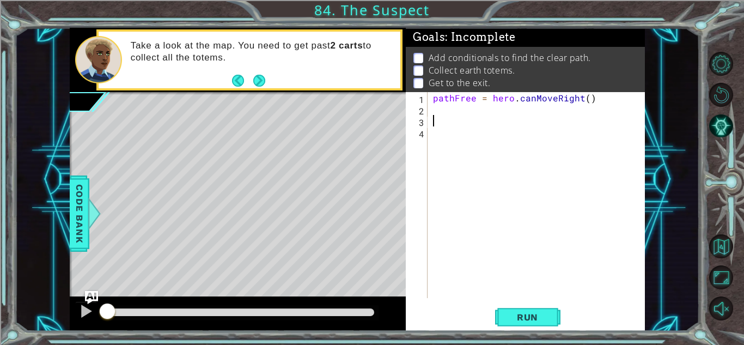
click at [500, 77] on li "Get to the exit." at bounding box center [526, 83] width 226 height 13
click at [446, 125] on div "pathFree = hero . canMoveRight ( )" at bounding box center [539, 206] width 217 height 229
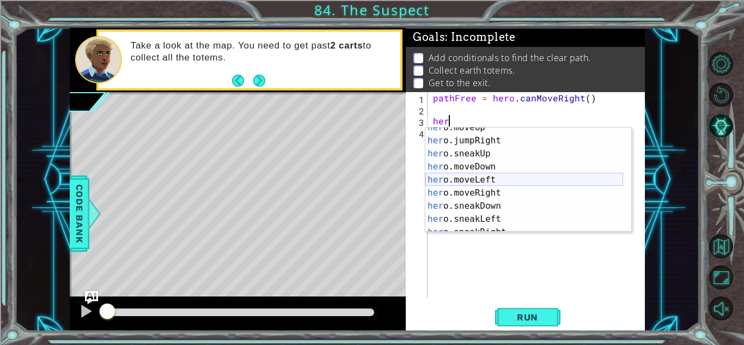
scroll to position [53, 0]
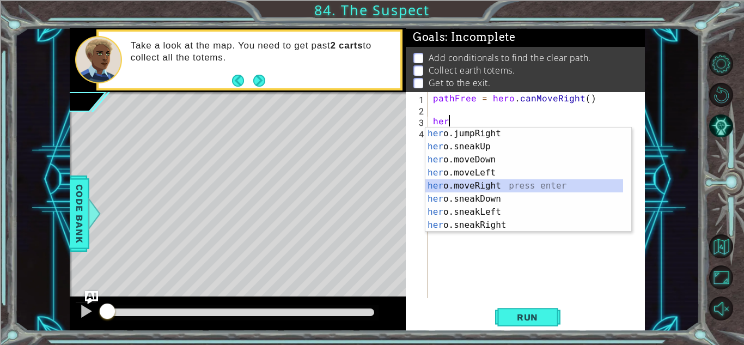
click at [469, 183] on div "her o.jumpRight press enter her o.sneakUp press enter her o.moveDown press ente…" at bounding box center [524, 192] width 198 height 131
type textarea "hero.moveRight(1)"
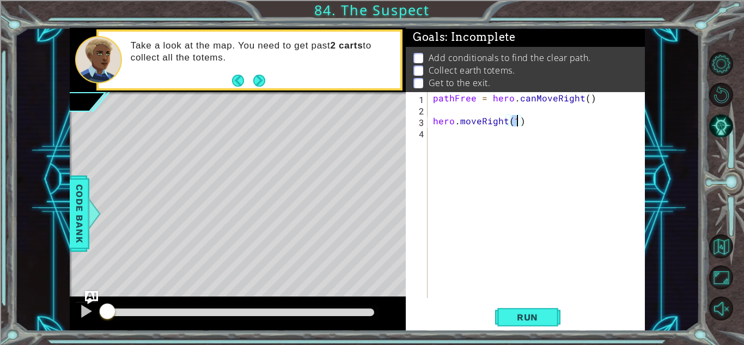
click at [456, 135] on div "pathFree = hero . canMoveRight ( ) hero . moveRight ( 1 )" at bounding box center [539, 206] width 217 height 229
paste textarea "if pathFree == True:"
type textarea "if pathFree == True:"
click at [484, 152] on div "pathFree = hero . canMoveRight ( ) hero . moveRight ( 1 ) if pathFree == True :" at bounding box center [539, 206] width 217 height 229
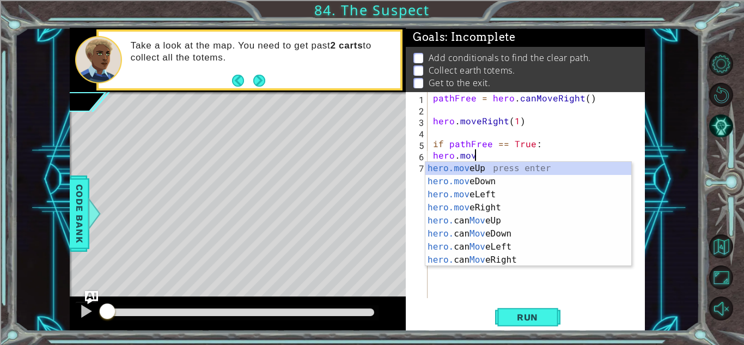
scroll to position [0, 2]
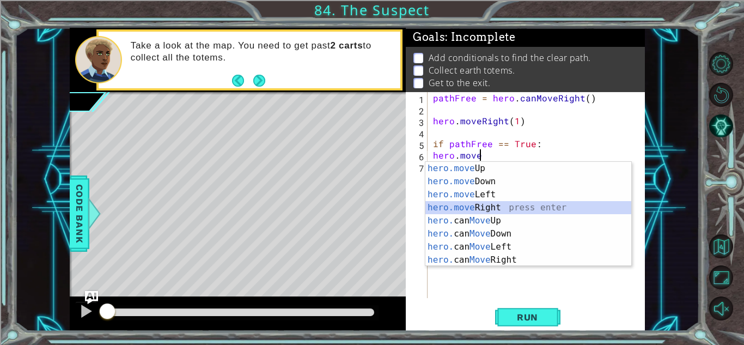
click at [466, 209] on div "hero.move Up press enter hero.move Down press enter hero.move Left press enter …" at bounding box center [528, 227] width 206 height 131
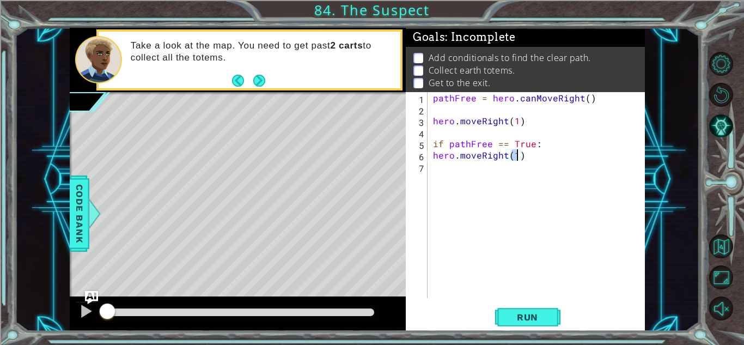
type textarea "hero.moveRight(3)"
click at [452, 167] on div "pathFree = hero . canMoveRight ( ) hero . moveRight ( 1 ) if pathFree == True :…" at bounding box center [539, 206] width 217 height 229
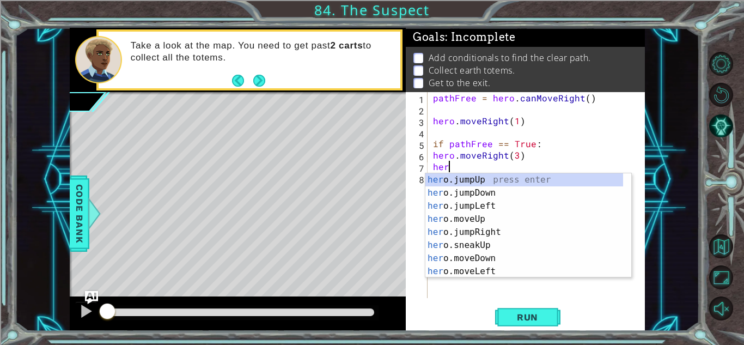
scroll to position [0, 1]
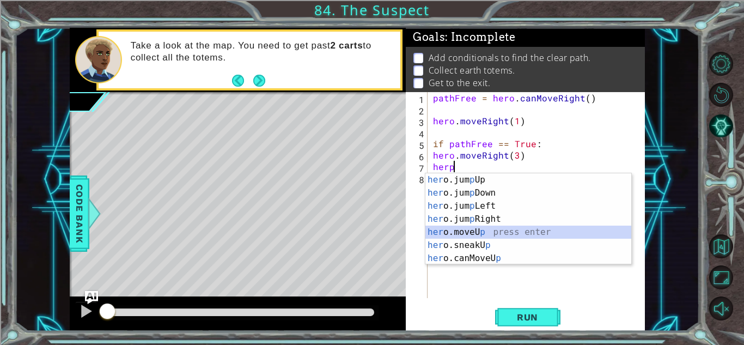
click at [475, 235] on div "her o.jum p Up press enter her o.jum p Down press enter her o.jum p Left press …" at bounding box center [528, 232] width 206 height 118
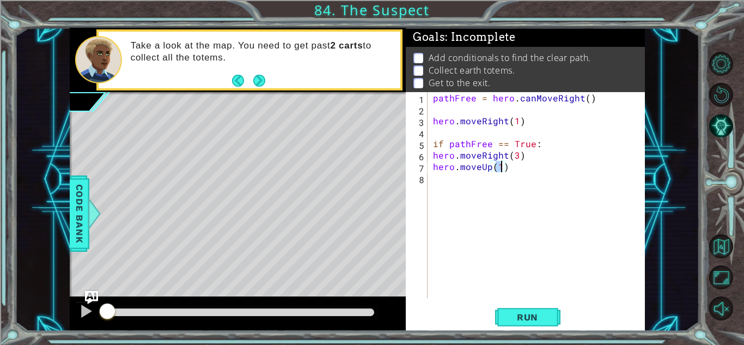
scroll to position [0, 4]
type textarea "hero.moveUp(2)"
click at [457, 172] on div "pathFree = hero . canMoveRight ( ) hero . moveRight ( 1 ) if pathFree == True :…" at bounding box center [539, 206] width 217 height 229
click at [465, 189] on div "pathFree = hero . canMoveRight ( ) hero . moveRight ( 1 ) if pathFree == True :…" at bounding box center [539, 206] width 217 height 229
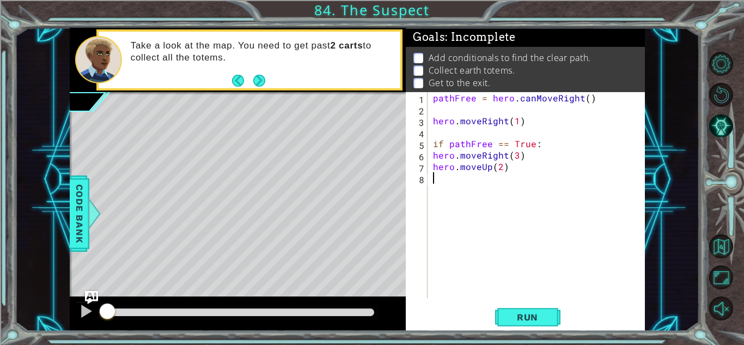
type textarea "\"
paste textarea "if pathFree == True:"
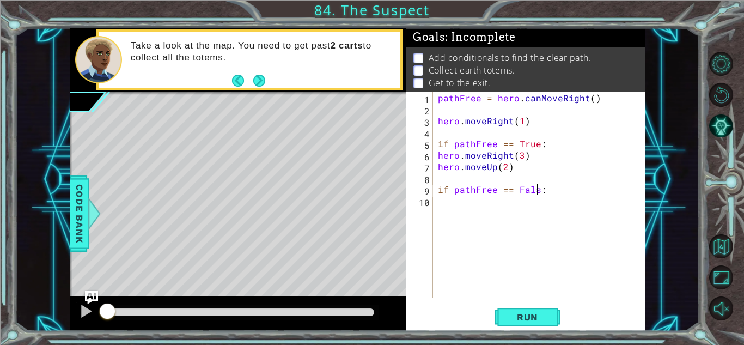
scroll to position [0, 6]
type textarea "if pathFree == False:"
click at [460, 216] on div "pathFree = hero . canMoveRight ( ) hero . moveRight ( 1 ) if pathFree == True :…" at bounding box center [542, 206] width 212 height 229
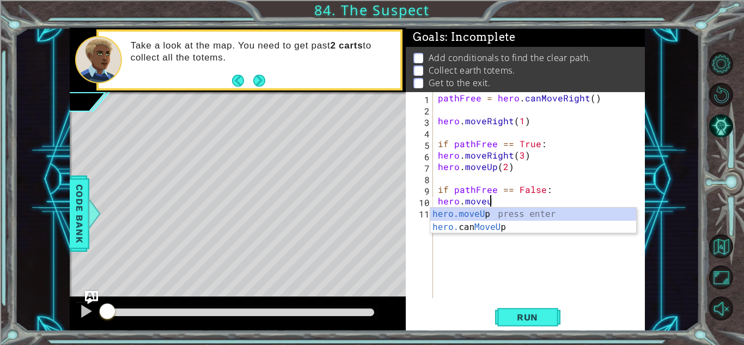
scroll to position [0, 3]
click at [463, 212] on div "hero.moveUp press enter hero. can MoveUp press enter" at bounding box center [533, 233] width 206 height 52
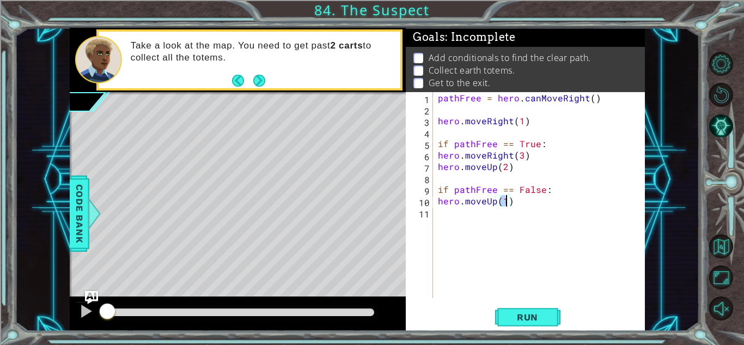
type textarea "hero.moveUp(3)"
click at [445, 221] on div "pathFree = hero . canMoveRight ( ) hero . moveRight ( 1 ) if pathFree == True :…" at bounding box center [542, 206] width 212 height 229
type textarea "hero"
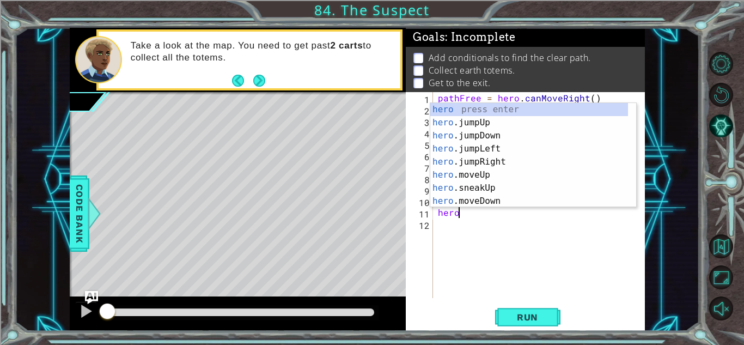
scroll to position [0, 1]
click at [474, 229] on div "pathFree = hero . canMoveRight ( ) hero . moveRight ( 1 ) if pathFree == True :…" at bounding box center [542, 206] width 212 height 229
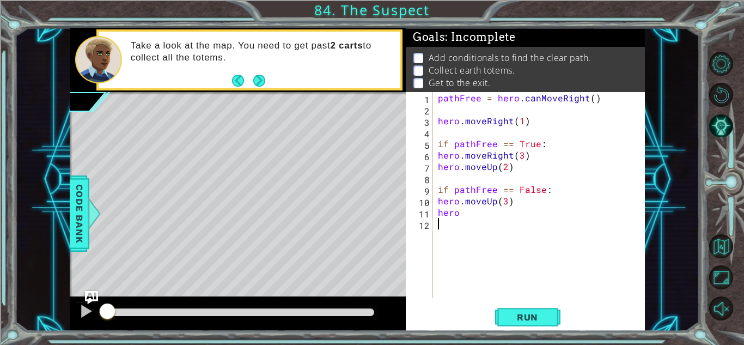
scroll to position [0, 0]
click at [504, 201] on div "pathFree = hero . canMoveRight ( ) hero . moveRight ( 1 ) if pathFree == True :…" at bounding box center [542, 206] width 212 height 229
click at [481, 204] on div "pathFree = hero . canMoveRight ( ) hero . moveRight ( 1 ) if pathFree == True :…" at bounding box center [542, 206] width 212 height 229
click at [476, 209] on div "pathFree = hero . canMoveRight ( ) hero . moveRight ( 1 ) if pathFree == True :…" at bounding box center [542, 206] width 212 height 229
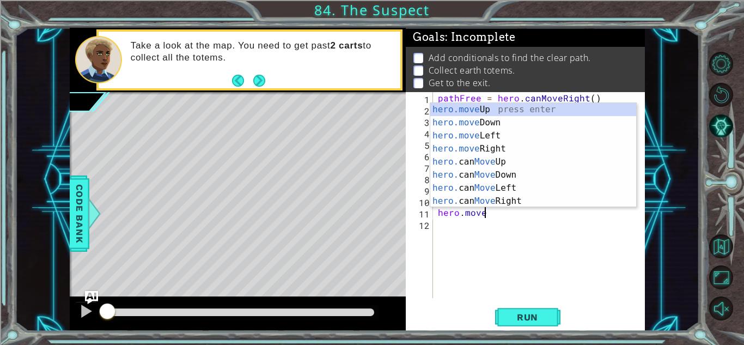
scroll to position [0, 3]
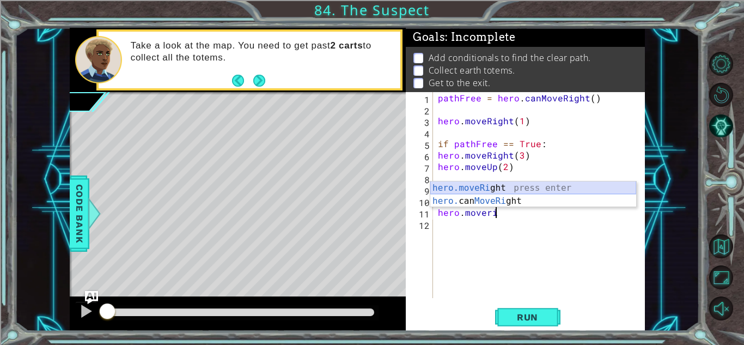
click at [462, 187] on div "hero.moveRi ght press enter hero. can MoveRi ght press enter" at bounding box center [533, 207] width 206 height 52
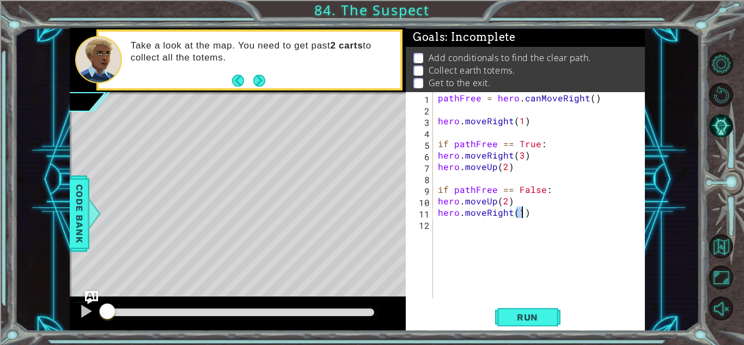
type textarea "hero.moveRight(3)"
click at [501, 235] on div "pathFree = hero . canMoveRight ( ) hero . moveRight ( 1 ) if pathFree == True :…" at bounding box center [542, 206] width 212 height 229
click at [517, 225] on div "pathFree = hero . canMoveRight ( ) hero . moveRight ( 1 ) if pathFree == True :…" at bounding box center [542, 206] width 212 height 229
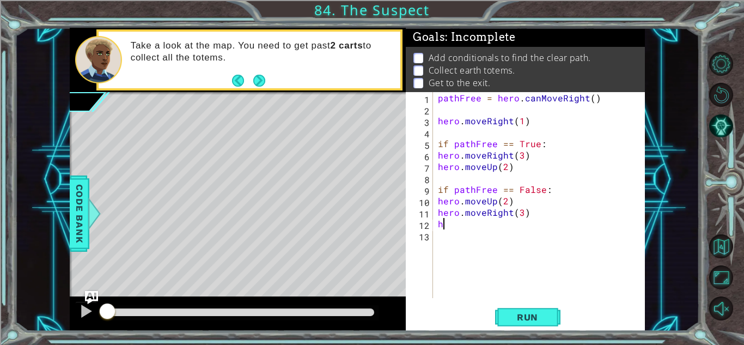
click at [521, 217] on div "pathFree = hero . canMoveRight ( ) hero . moveRight ( 1 ) if pathFree == True :…" at bounding box center [542, 206] width 212 height 229
click at [495, 226] on div "pathFree = hero . canMoveRight ( ) hero . moveRight ( 1 ) if pathFree == True :…" at bounding box center [542, 206] width 212 height 229
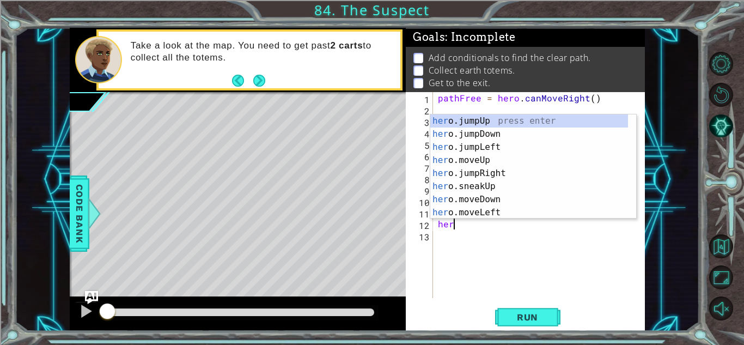
type textarea "h"
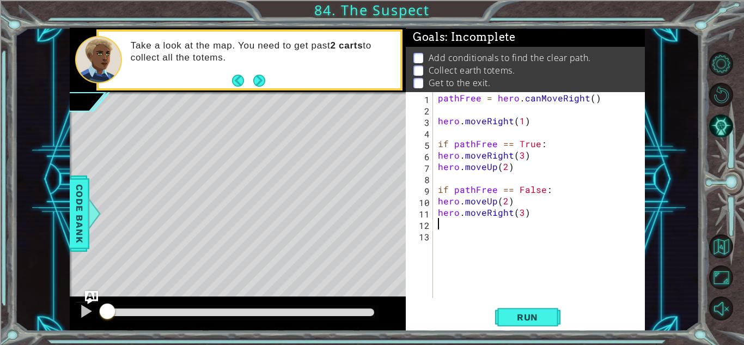
click at [436, 203] on div "pathFree = hero . canMoveRight ( ) hero . moveRight ( 1 ) if pathFree == True :…" at bounding box center [542, 206] width 212 height 229
click at [436, 215] on div "pathFree = hero . canMoveRight ( ) hero . moveRight ( 1 ) if pathFree == True :…" at bounding box center [542, 206] width 212 height 229
click at [436, 156] on div "pathFree = hero . canMoveRight ( ) hero . moveRight ( 1 ) if pathFree == True :…" at bounding box center [542, 206] width 212 height 229
click at [436, 167] on div "pathFree = hero . canMoveRight ( ) hero . moveRight ( 1 ) if pathFree == True :…" at bounding box center [542, 206] width 212 height 229
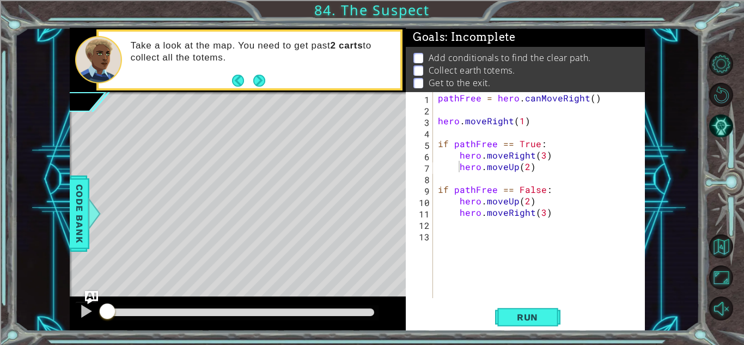
click at [540, 329] on div "1 ההההההההההההההההההההההההההההההההההההההההההההההההההההההההההההההההההההההההההההה…" at bounding box center [372, 172] width 744 height 345
click at [536, 322] on span "Run" at bounding box center [527, 316] width 43 height 11
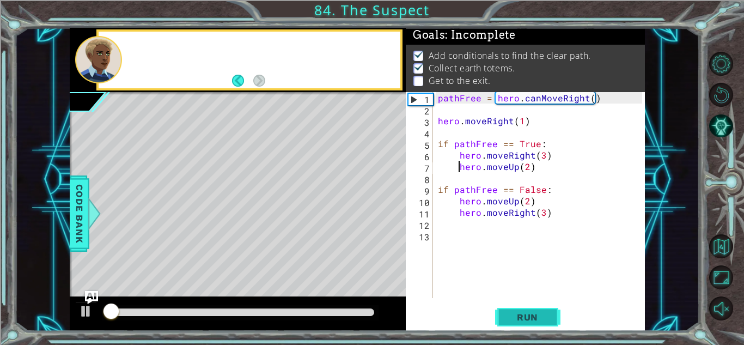
scroll to position [8, 0]
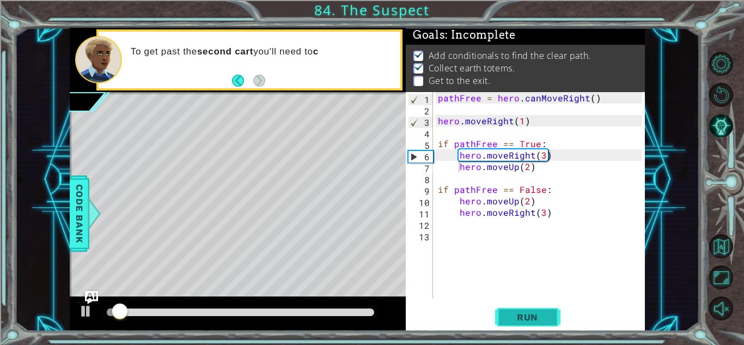
click at [528, 319] on span "Run" at bounding box center [527, 316] width 43 height 11
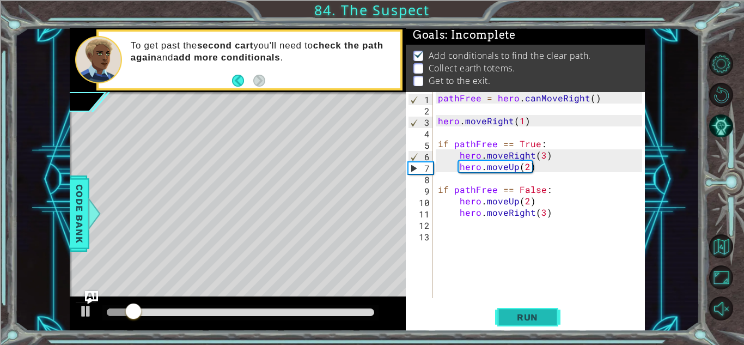
click at [520, 308] on button "Run" at bounding box center [527, 317] width 65 height 24
click at [525, 314] on span "Run" at bounding box center [527, 316] width 43 height 11
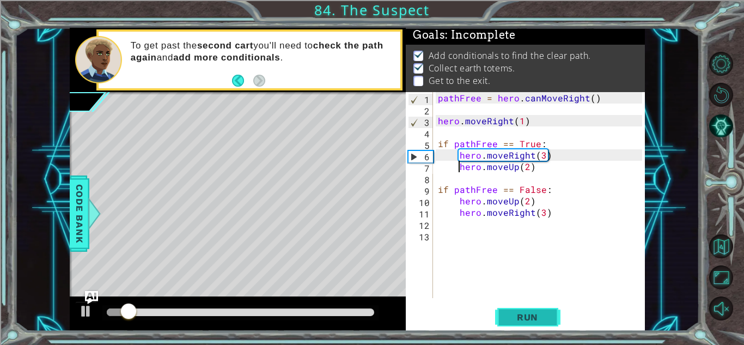
click at [524, 313] on span "Run" at bounding box center [527, 316] width 43 height 11
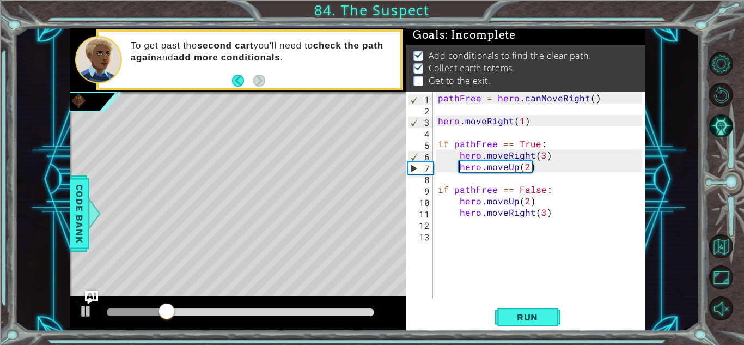
click at [536, 329] on div "1 ההההההההההההההההההההההההההההההההההההההההההההההההההההההההההההההההההההההההההההה…" at bounding box center [372, 172] width 744 height 345
click at [527, 324] on button "Run" at bounding box center [527, 317] width 65 height 24
drag, startPoint x: 538, startPoint y: 169, endPoint x: 513, endPoint y: 162, distance: 26.7
click at [513, 162] on div "pathFree = hero . canMoveRight ( ) hero . moveRight ( 1 ) if pathFree == True :…" at bounding box center [542, 206] width 212 height 229
click at [513, 162] on div "pathFree = hero . canMoveRight ( ) hero . moveRight ( 1 ) if pathFree == True :…" at bounding box center [539, 195] width 206 height 206
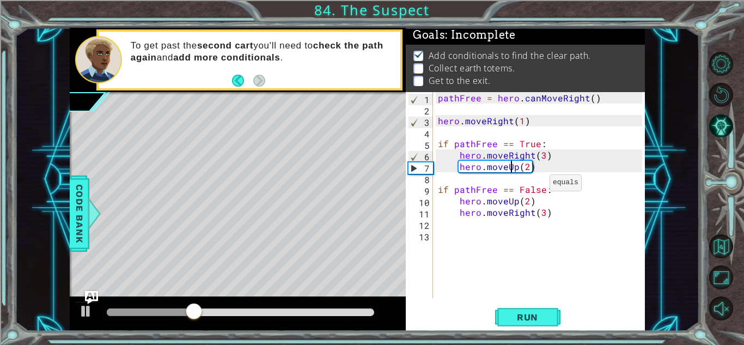
click at [537, 187] on div "pathFree = hero . canMoveRight ( ) hero . moveRight ( 1 ) if pathFree == True :…" at bounding box center [542, 206] width 212 height 229
click at [546, 190] on div "pathFree = hero . canMoveRight ( ) hero . moveRight ( 1 ) if pathFree == True :…" at bounding box center [542, 206] width 212 height 229
drag, startPoint x: 546, startPoint y: 190, endPoint x: 490, endPoint y: 184, distance: 56.4
click at [490, 184] on div "pathFree = hero . canMoveRight ( ) hero . moveRight ( 1 ) if pathFree == True :…" at bounding box center [542, 206] width 212 height 229
click at [490, 184] on div "pathFree = hero . canMoveRight ( ) hero . moveRight ( 1 ) if pathFree == True :…" at bounding box center [539, 195] width 206 height 206
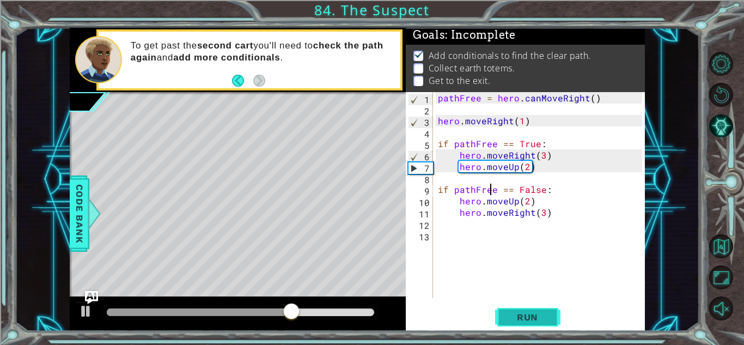
click at [552, 314] on button "Run" at bounding box center [527, 317] width 65 height 24
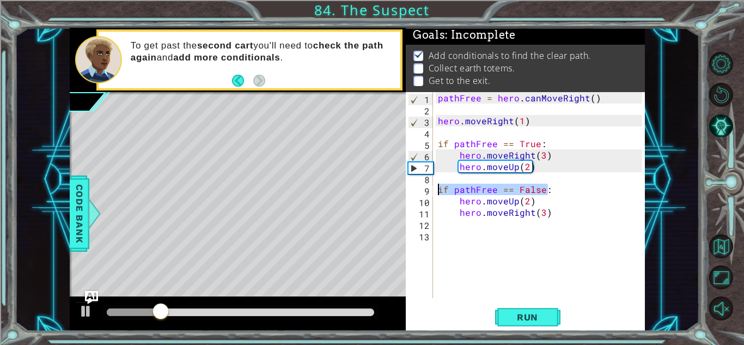
drag, startPoint x: 552, startPoint y: 189, endPoint x: 413, endPoint y: 197, distance: 138.5
click at [413, 197] on div "if pathFree == False: 1 2 3 4 5 6 7 8 9 10 11 12 13 pathFree = hero . canMoveRi…" at bounding box center [524, 195] width 236 height 206
drag, startPoint x: 607, startPoint y: 152, endPoint x: 600, endPoint y: 157, distance: 8.2
click at [554, 157] on div "pathFree = hero . canMoveRight ( ) hero . moveRight ( 1 ) if pathFree == True :…" at bounding box center [542, 206] width 212 height 229
click at [396, 186] on div "1 ההההההההההההההההההההההההההההההההההההההההההההההההההההההההההההההההההההההההההההה…" at bounding box center [357, 179] width 575 height 303
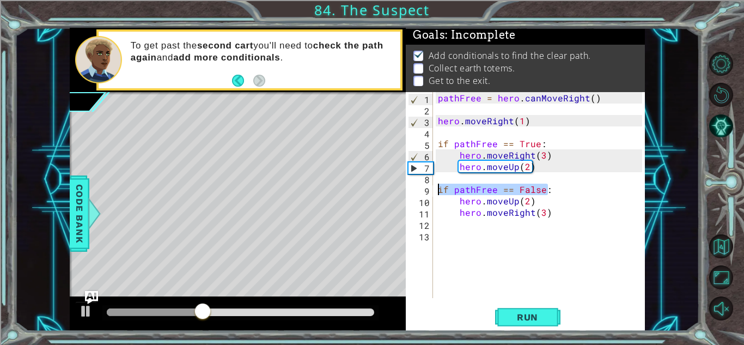
paste textarea "Tru"
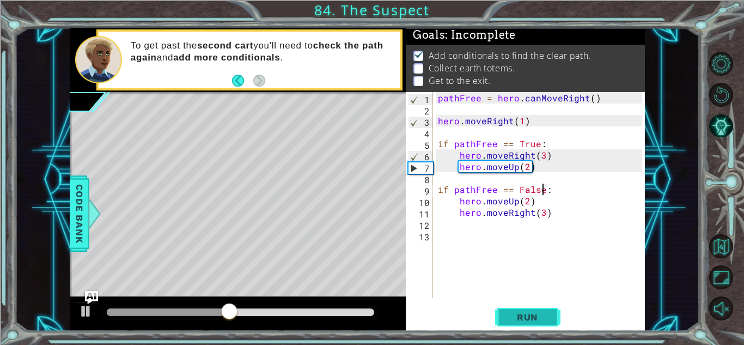
type textarea "if pathFree == False:"
click at [554, 317] on button "Run" at bounding box center [527, 317] width 65 height 24
drag, startPoint x: 554, startPoint y: 317, endPoint x: 541, endPoint y: 322, distance: 14.2
click at [541, 322] on button "Run" at bounding box center [527, 317] width 65 height 24
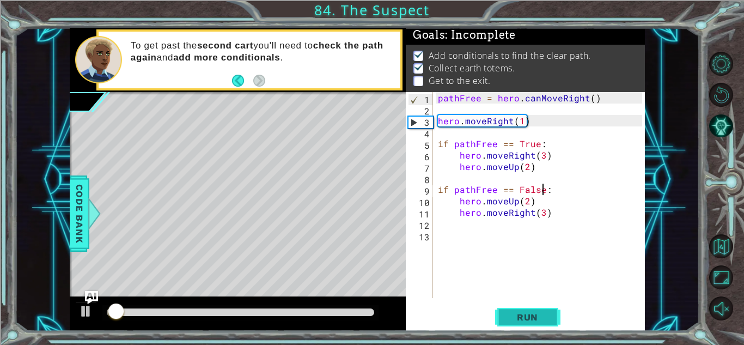
click at [541, 322] on button "Run" at bounding box center [527, 317] width 65 height 24
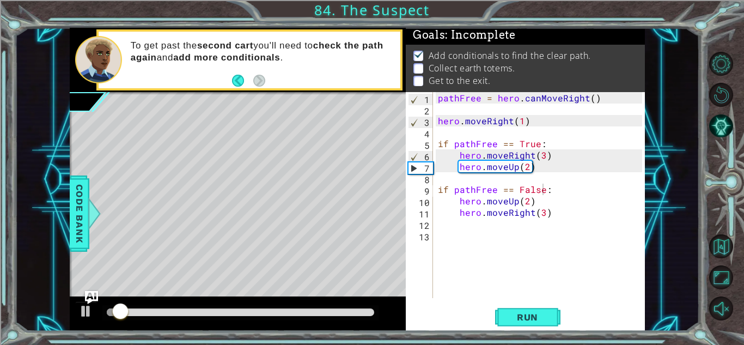
drag, startPoint x: 541, startPoint y: 322, endPoint x: 526, endPoint y: 245, distance: 78.8
click at [526, 245] on div "if pathFree == False: 1 2 3 4 5 6 7 8 9 10 11 12 13 pathFree = hero . canMoveRi…" at bounding box center [525, 211] width 239 height 238
click at [554, 104] on div "pathFree = hero . canMoveRight ( ) hero . moveRight ( 1 ) if pathFree == True :…" at bounding box center [542, 206] width 212 height 229
click at [546, 96] on div "pathFree = hero . canMoveRight ( ) hero . moveRight ( 1 ) if pathFree == True :…" at bounding box center [542, 206] width 212 height 229
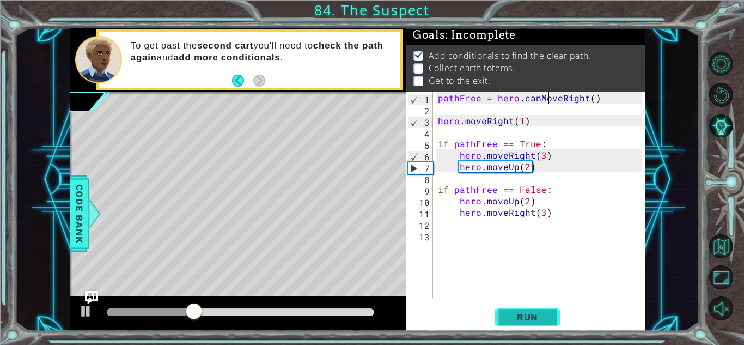
click at [542, 311] on span "Run" at bounding box center [527, 316] width 43 height 11
click at [436, 143] on div "pathFree = hero . canMoveRight ( ) hero . moveRight ( 1 ) if pathFree == True :…" at bounding box center [542, 206] width 212 height 229
type textarea "if pathFree == True:"
click at [434, 135] on div "if pathFree == True: 1 2 3 4 5 6 7 8 9 10 11 12 13 pathFree = hero . canMoveRig…" at bounding box center [524, 195] width 236 height 206
click at [438, 131] on div "pathFree = hero . canMoveRight ( ) hero . moveRight ( 1 ) if pathFree == True :…" at bounding box center [542, 206] width 212 height 229
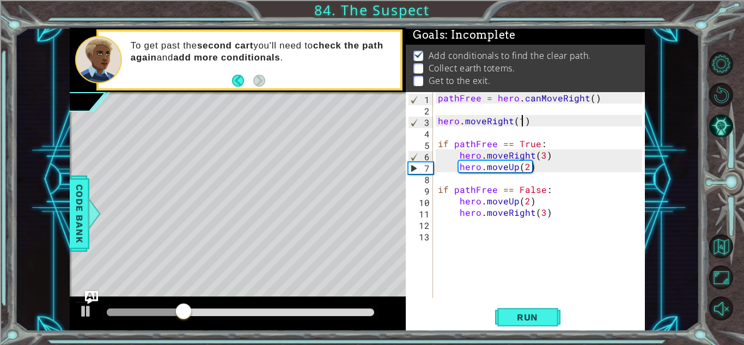
click at [520, 118] on div "pathFree = hero . canMoveRight ( ) hero . moveRight ( 1 ) if pathFree == True :…" at bounding box center [542, 206] width 212 height 229
click at [513, 322] on span "Run" at bounding box center [527, 316] width 43 height 11
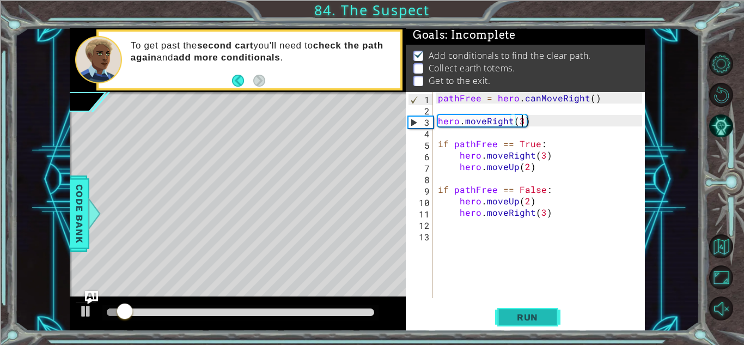
click at [513, 322] on span "Run" at bounding box center [527, 316] width 43 height 11
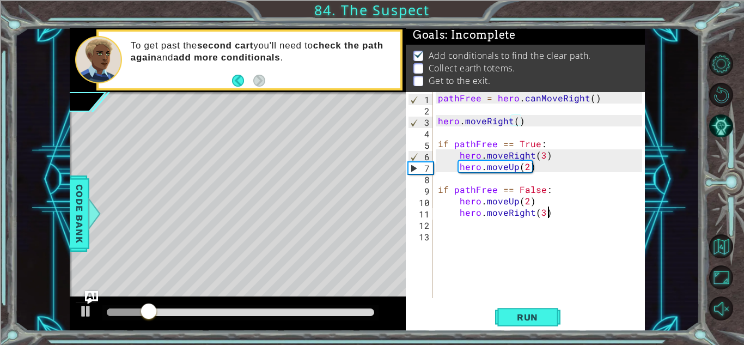
click at [554, 217] on div "pathFree = hero . canMoveRight ( ) hero . moveRight ( ) if pathFree == True : h…" at bounding box center [542, 206] width 212 height 229
type textarea "hero.moveRight(3)"
click at [518, 326] on button "Run" at bounding box center [527, 317] width 65 height 24
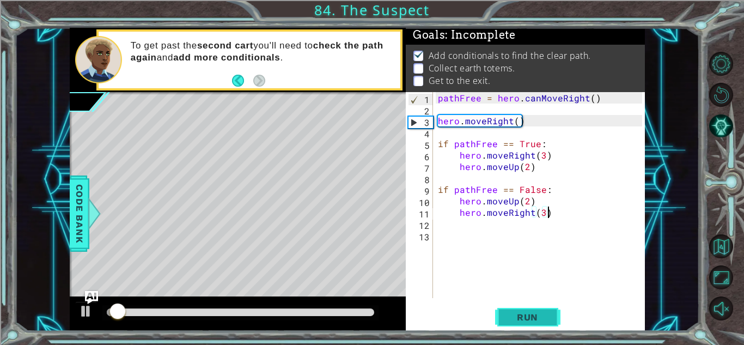
click at [520, 321] on span "Run" at bounding box center [527, 316] width 43 height 11
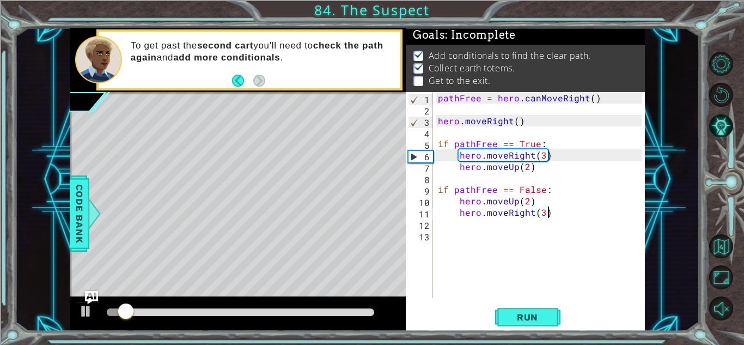
click at [499, 225] on div "pathFree = hero . canMoveRight ( ) hero . moveRight ( ) if pathFree == True : h…" at bounding box center [542, 206] width 212 height 229
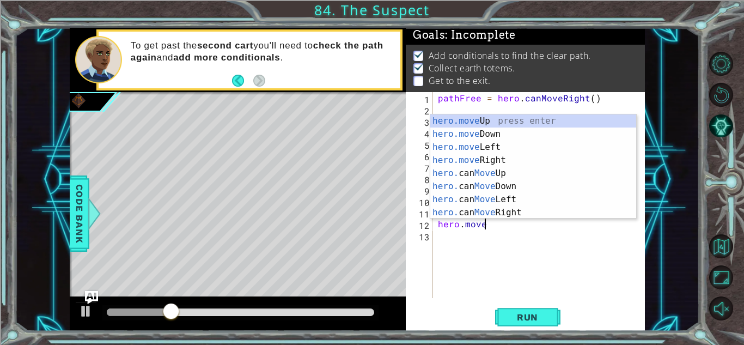
scroll to position [0, 2]
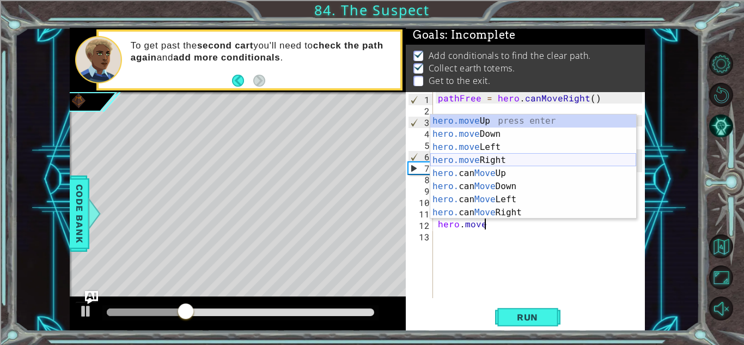
click at [489, 158] on div "hero.move Up press enter hero.move Down press enter hero.move Left press enter …" at bounding box center [533, 179] width 206 height 131
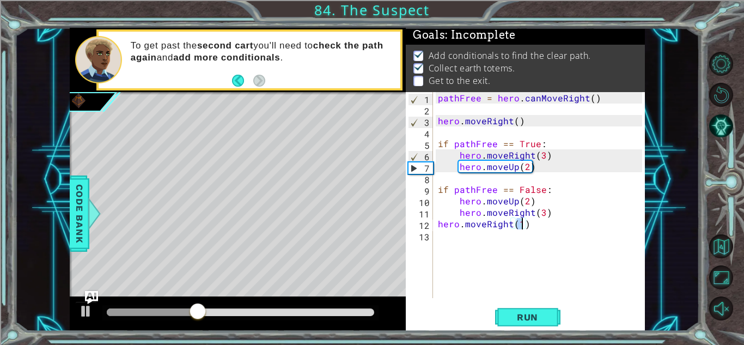
scroll to position [0, 5]
type textarea "hero.moveRight()"
drag, startPoint x: 480, startPoint y: 231, endPoint x: 422, endPoint y: 224, distance: 58.1
click at [422, 224] on div "1 2 3 4 5 6 7 8 9 10 11 12 13 pathFree = hero . canMoveRight ( ) hero . moveRig…" at bounding box center [524, 195] width 236 height 206
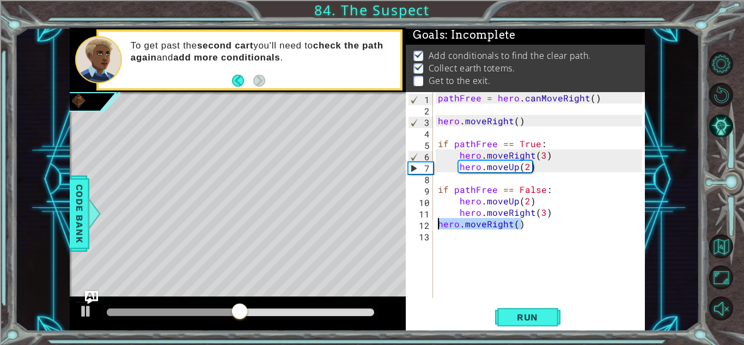
type textarea "hero.moveRight()"
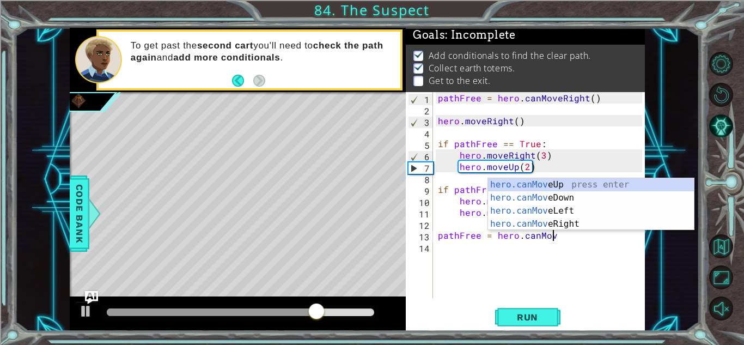
scroll to position [0, 7]
type textarea "pathFree = hero.canMove"
click at [528, 182] on div "hero.canMove Up press enter hero.canMove Down press enter hero.canMove Left pre…" at bounding box center [591, 217] width 206 height 78
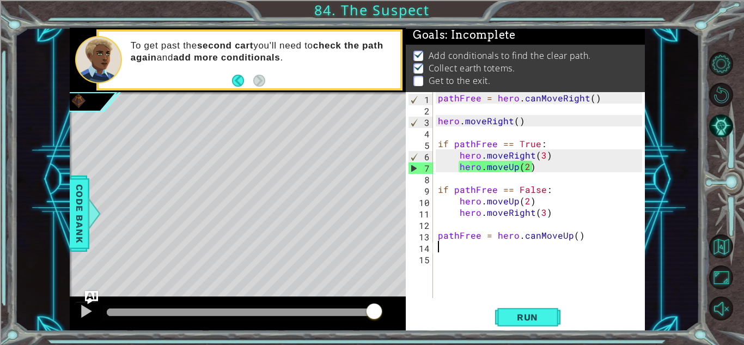
type textarea "\"
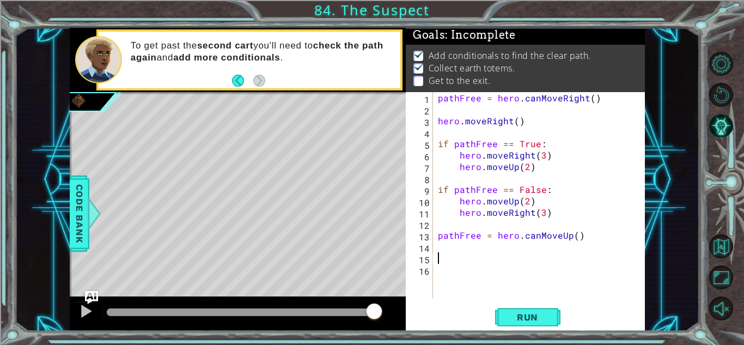
paste textarea "if pathFree == True:"
type textarea "if pathFree == True:"
click at [477, 274] on div "pathFree = hero . canMoveRight ( ) hero . moveRight ( ) if pathFree == True : h…" at bounding box center [542, 206] width 212 height 229
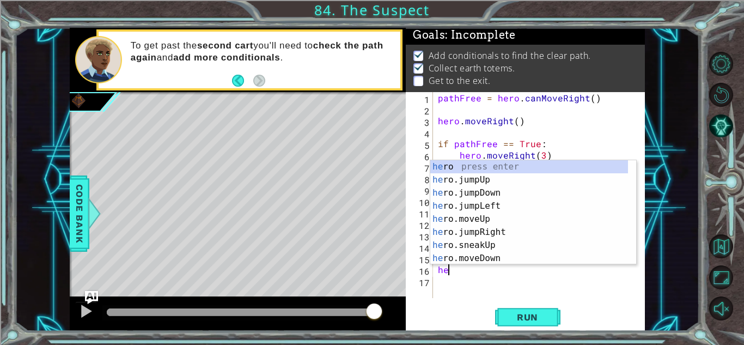
type textarea "h"
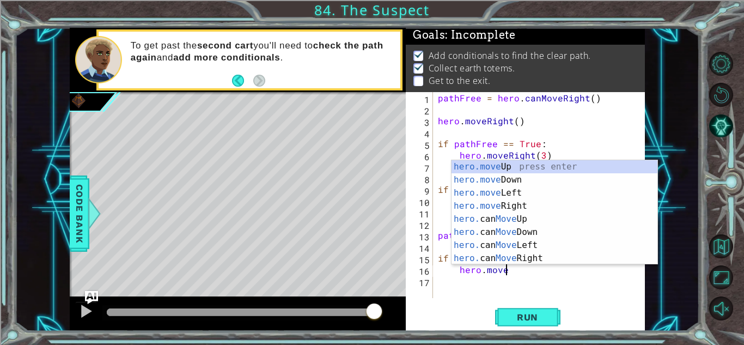
scroll to position [0, 4]
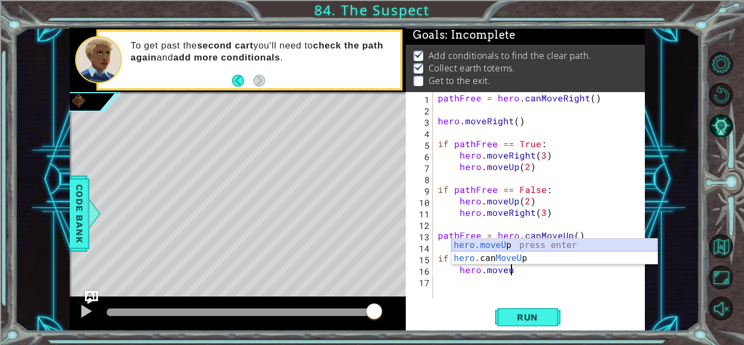
click at [463, 245] on div "hero.moveU p press enter hero. can MoveU p press enter" at bounding box center [554, 264] width 206 height 52
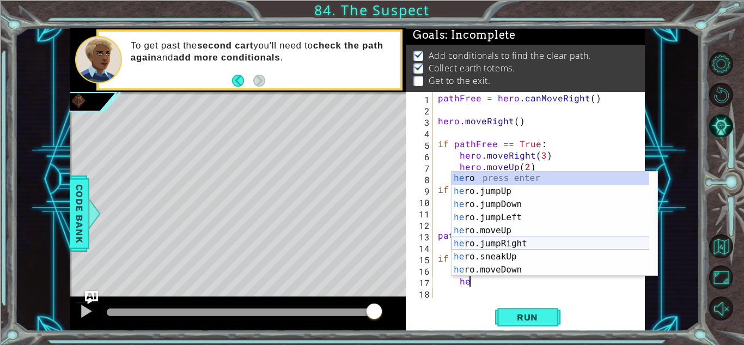
type textarea "h"
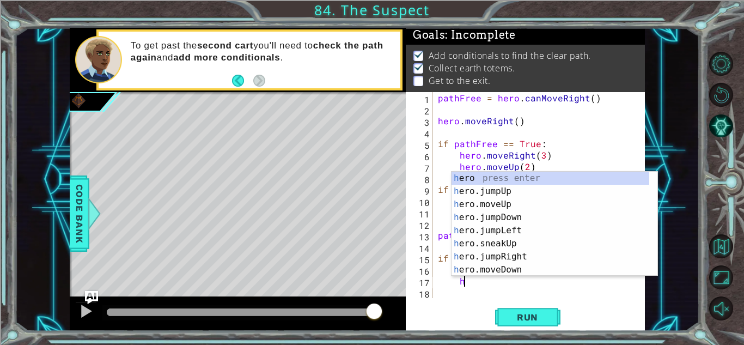
scroll to position [0, 1]
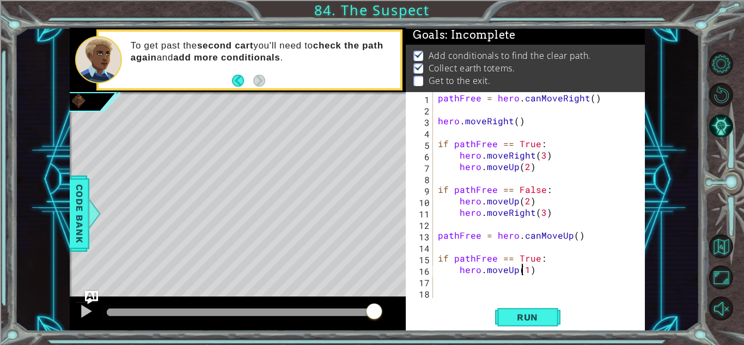
click at [523, 271] on div "pathFree = hero . canMoveRight ( ) hero . moveRight ( ) if pathFree == True : h…" at bounding box center [542, 206] width 212 height 229
type textarea "hero.moveUp(2)"
click at [505, 284] on div "pathFree = hero . canMoveRight ( ) hero . moveRight ( ) if pathFree == True : h…" at bounding box center [542, 206] width 212 height 229
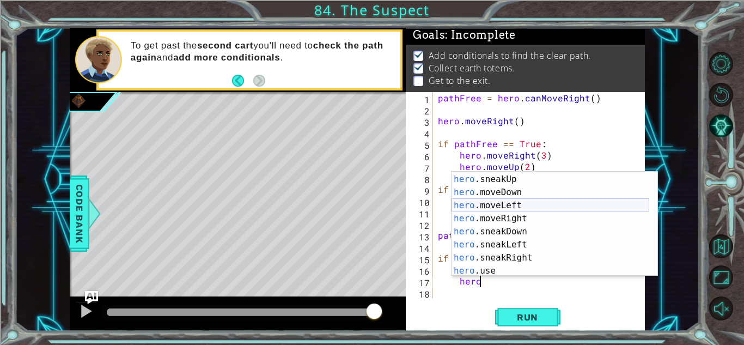
scroll to position [77, 0]
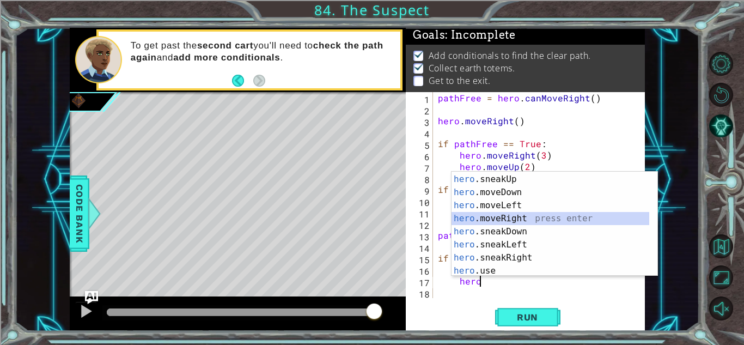
click at [500, 222] on div "hero .moveUp press enter hero .sneakUp press enter hero .moveDown press enter h…" at bounding box center [550, 225] width 198 height 131
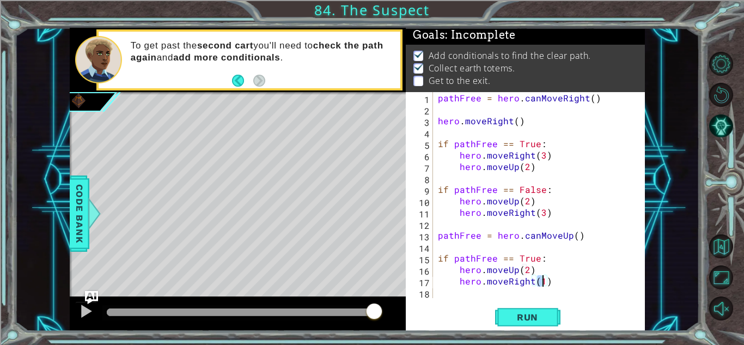
type textarea "hero.moveRight(2)"
click at [476, 294] on div "pathFree = hero . canMoveRight ( ) hero . moveRight ( ) if pathFree == True : h…" at bounding box center [542, 206] width 212 height 229
paste textarea "if pathFree == True:"
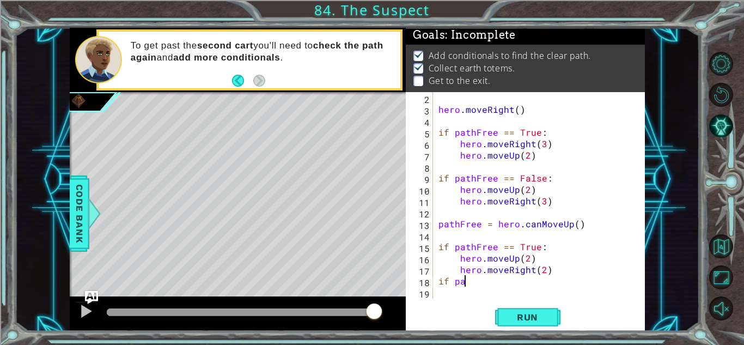
type textarea "i"
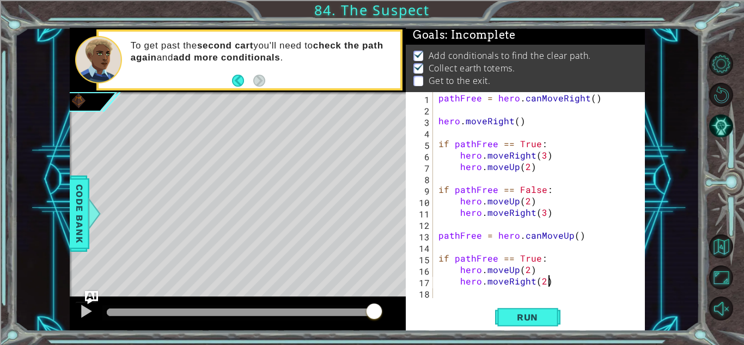
type textarea "hero.moveRight(2)"
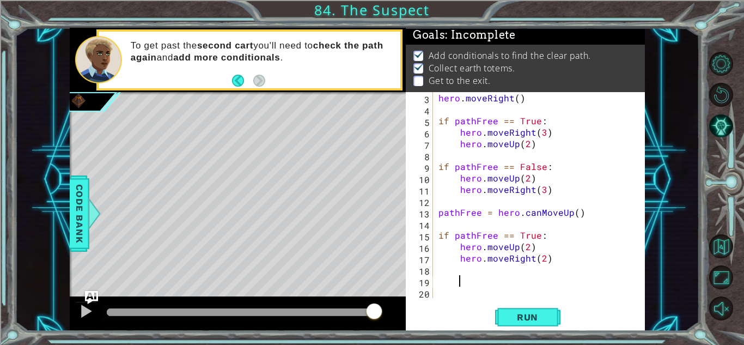
scroll to position [23, 0]
paste textarea "if pathFree == True:"
type textarea "i"
paste textarea "if pathFree == True:"
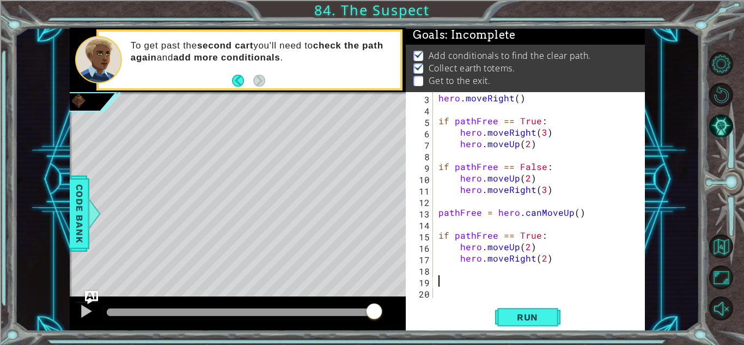
type textarea "if pathFree == True:"
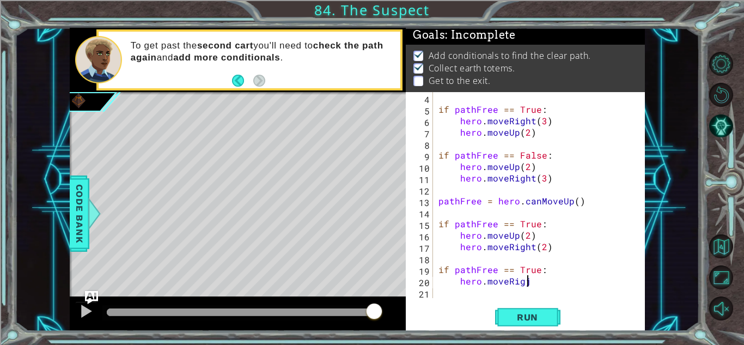
scroll to position [0, 5]
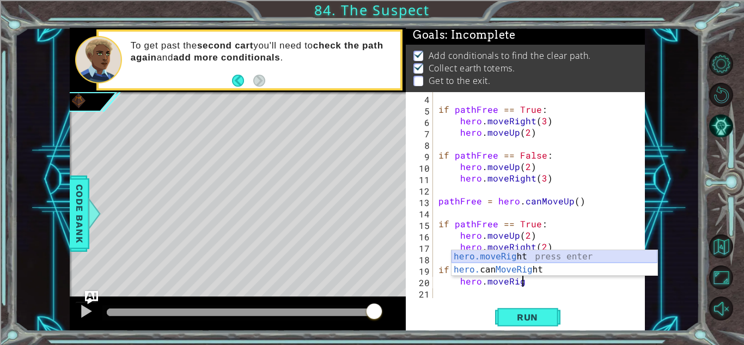
click at [524, 255] on div "hero.moveRig ht press enter hero. can MoveRig ht press enter" at bounding box center [554, 276] width 206 height 52
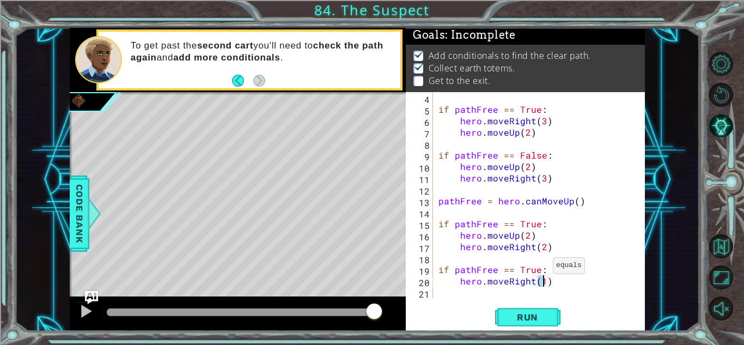
type textarea "hero.moveRight(3)"
click at [450, 290] on div "if pathFree == True : hero . moveRight ( 3 ) hero . moveUp ( 2 ) if pathFree ==…" at bounding box center [537, 206] width 203 height 229
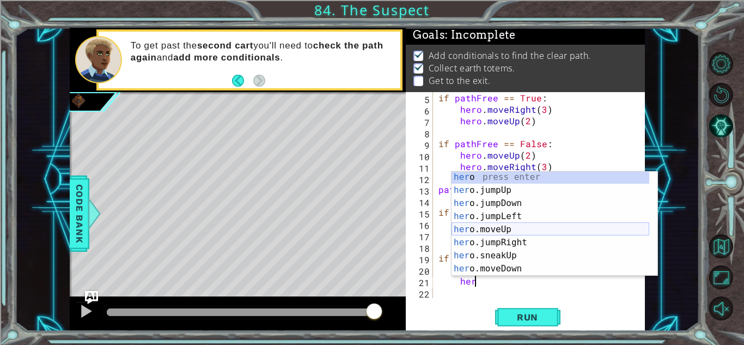
scroll to position [2, 0]
click at [512, 228] on div "her o press enter her o.jumpUp press enter her o.jumpDown press enter her o.jum…" at bounding box center [550, 235] width 198 height 131
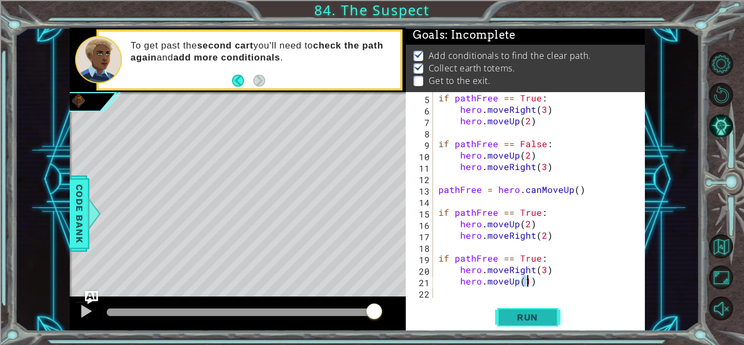
scroll to position [0, 5]
click at [541, 270] on div "if pathFree == True : hero . moveRight ( 3 ) hero . moveUp ( 2 ) if pathFree ==…" at bounding box center [537, 206] width 203 height 229
type textarea "hero.moveRight(2)"
click at [468, 294] on div "if pathFree == True : hero . moveRight ( 3 ) hero . moveUp ( 2 ) if pathFree ==…" at bounding box center [537, 206] width 203 height 229
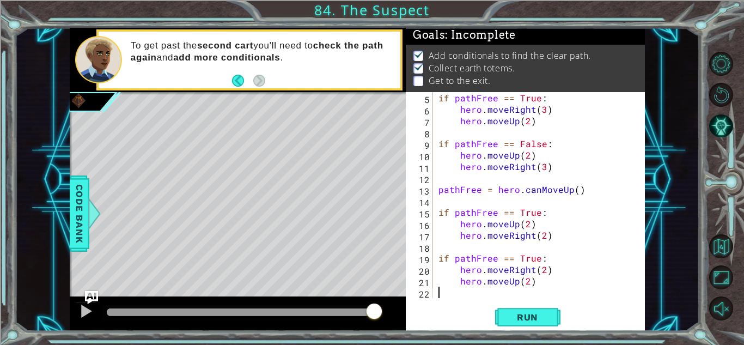
type textarea "h"
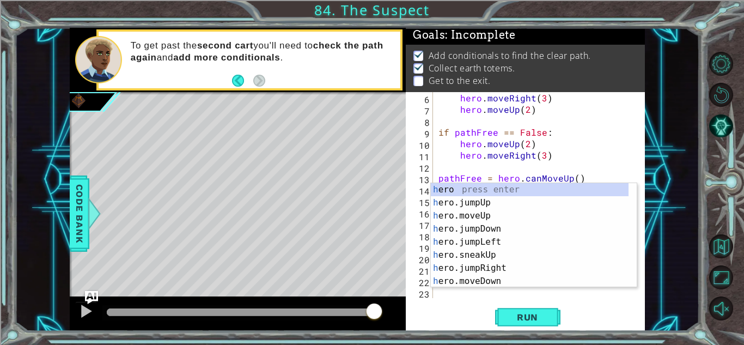
scroll to position [57, 0]
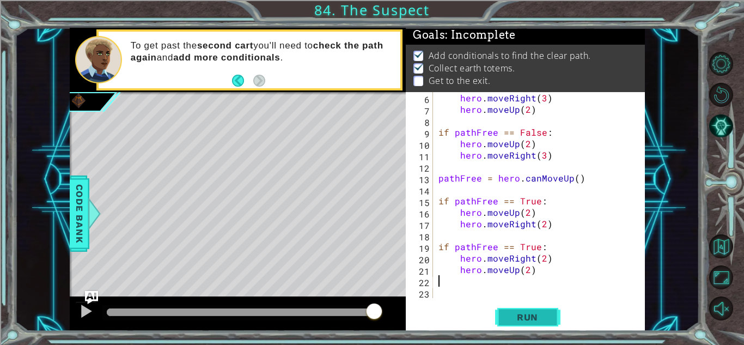
click at [522, 312] on span "Run" at bounding box center [527, 316] width 43 height 11
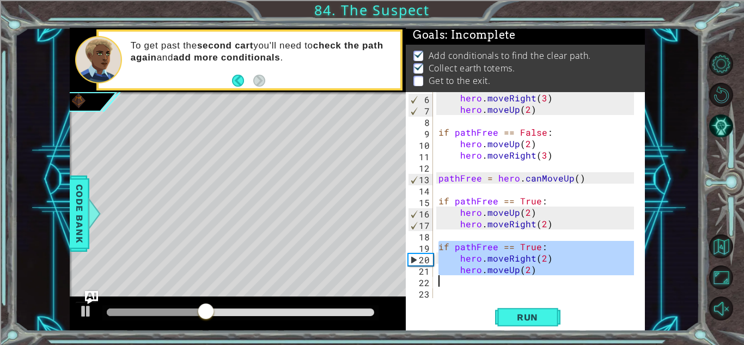
drag, startPoint x: 438, startPoint y: 247, endPoint x: 518, endPoint y: 275, distance: 84.7
click at [518, 275] on div "hero . moveRight ( 3 ) hero . moveUp ( 2 ) if pathFree == False : hero . moveUp…" at bounding box center [537, 206] width 203 height 229
click at [518, 275] on div "hero . moveRight ( 3 ) hero . moveUp ( 2 ) if pathFree == False : hero . moveUp…" at bounding box center [535, 195] width 198 height 206
type textarea "hero.moveUp(2)"
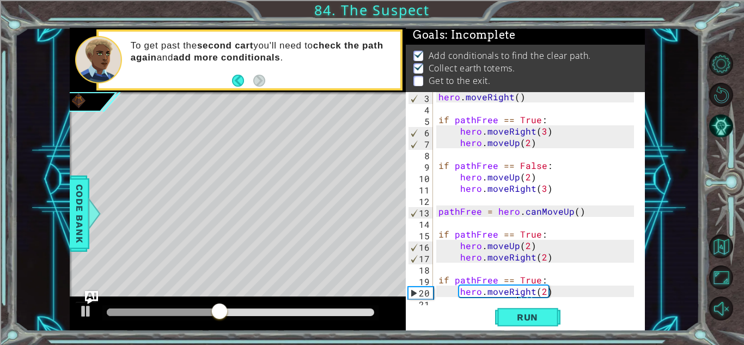
scroll to position [24, 0]
click at [458, 268] on div "hero . moveRight ( ) if pathFree == True : hero . moveRight ( 3 ) hero . moveUp…" at bounding box center [537, 205] width 203 height 229
click at [540, 288] on div "hero . moveRight ( ) if pathFree == True : hero . moveRight ( 3 ) hero . moveUp…" at bounding box center [537, 205] width 203 height 229
click at [526, 277] on div "hero . moveRight ( ) if pathFree == True : hero . moveRight ( 3 ) hero . moveUp…" at bounding box center [537, 205] width 203 height 229
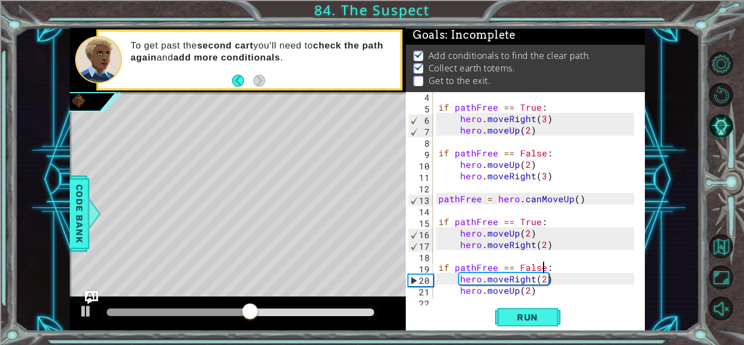
scroll to position [39, 0]
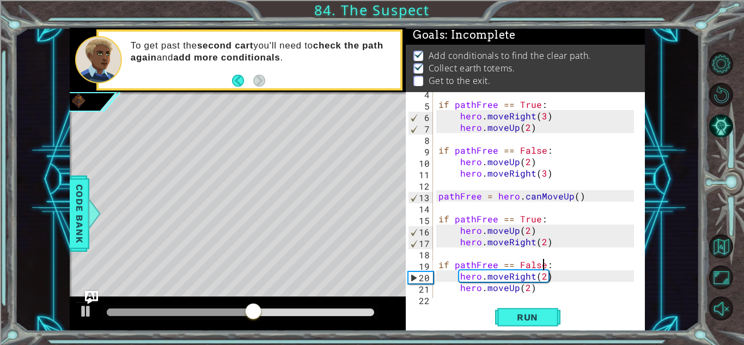
click at [450, 241] on div "if pathFree == True : hero . moveRight ( 3 ) hero . moveUp ( 2 ) if pathFree ==…" at bounding box center [537, 201] width 203 height 229
type textarea "hero.moveRight(2)"
click at [460, 254] on div "if pathFree == True : hero . moveRight ( 3 ) hero . moveUp ( 2 ) if pathFree ==…" at bounding box center [537, 201] width 203 height 229
type textarea "hero.moveRight(2)"
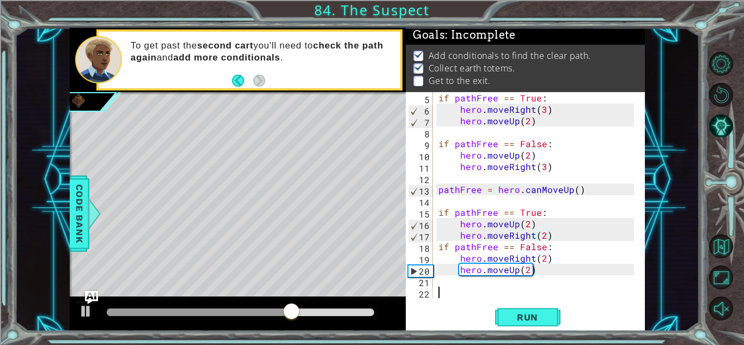
click at [554, 290] on div "if pathFree == True : hero . moveRight ( 3 ) hero . moveUp ( 2 ) if pathFree ==…" at bounding box center [537, 206] width 203 height 229
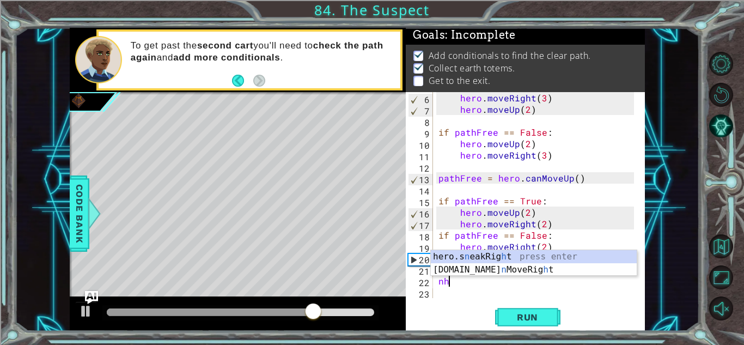
type textarea "n"
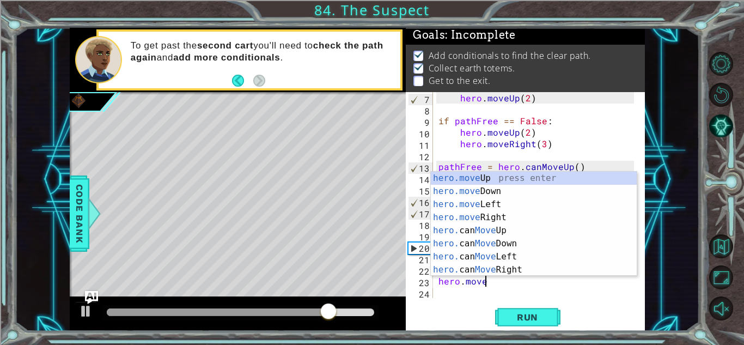
scroll to position [0, 2]
click at [491, 182] on div "hero.move Up press enter hero.move Down press enter hero.move Left press enter …" at bounding box center [534, 237] width 206 height 131
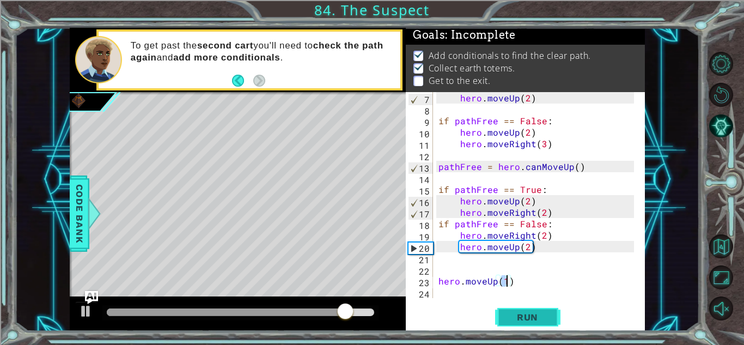
type textarea "hero.moveUp(1)"
click at [529, 308] on button "Run" at bounding box center [527, 317] width 65 height 24
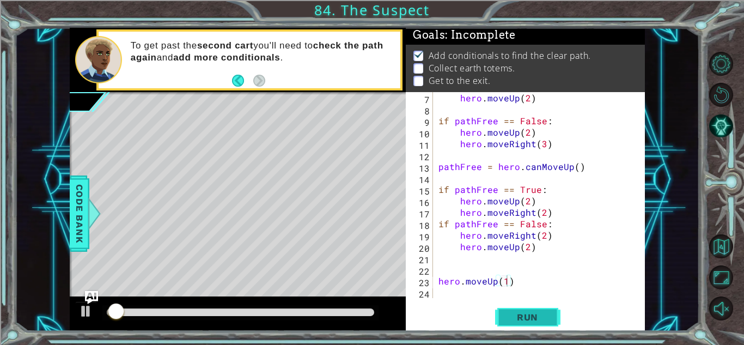
click at [540, 314] on span "Run" at bounding box center [527, 316] width 43 height 11
click at [536, 310] on button "Run" at bounding box center [527, 317] width 65 height 24
click at [447, 264] on div "hero . moveUp ( 2 ) if pathFree == False : hero . moveUp ( 2 ) hero . moveRight…" at bounding box center [537, 206] width 203 height 229
click at [448, 268] on div "hero . moveUp ( 2 ) if pathFree == False : hero . moveUp ( 2 ) hero . moveRight…" at bounding box center [537, 206] width 203 height 229
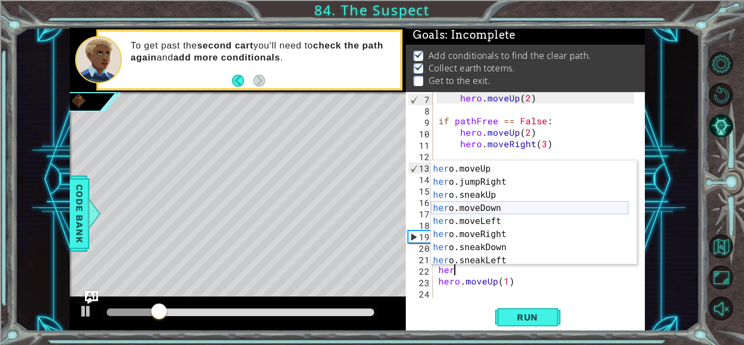
scroll to position [50, 0]
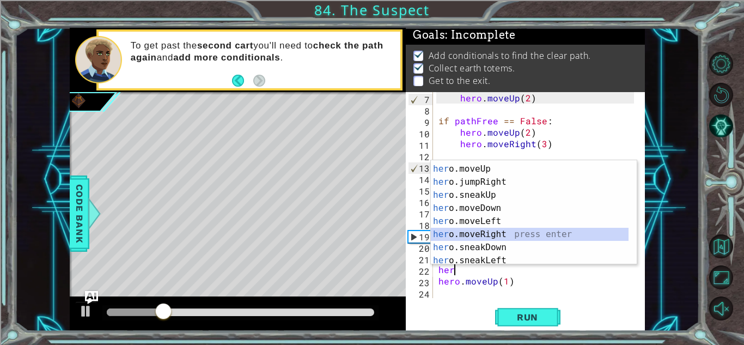
click at [470, 234] on div "her o.jumpLeft press enter her o.moveUp press enter her o.jumpRight press enter…" at bounding box center [530, 214] width 198 height 131
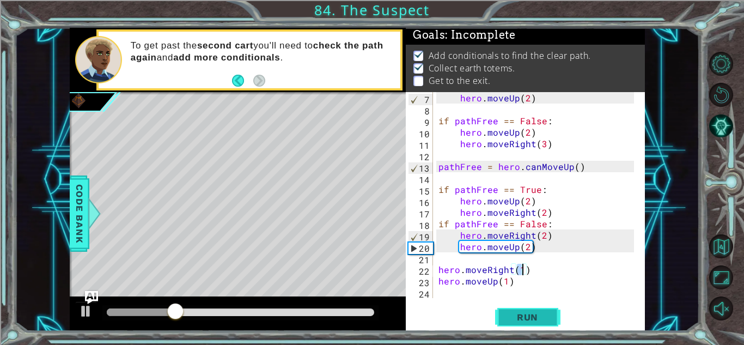
type textarea "hero.moveRight(1)"
click at [500, 324] on button "Run" at bounding box center [527, 317] width 65 height 24
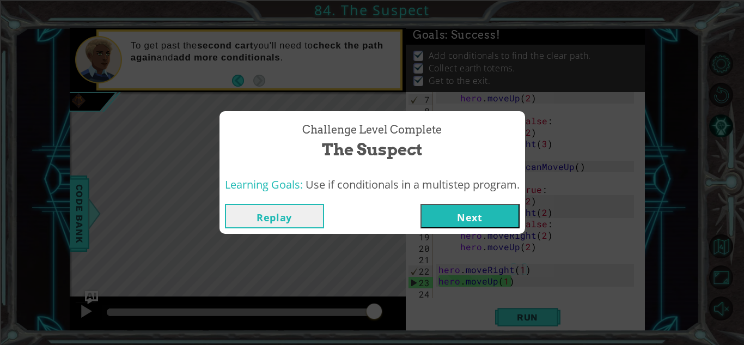
click at [461, 209] on button "Next" at bounding box center [469, 216] width 99 height 25
